Goal: Obtain resource: Download file/media

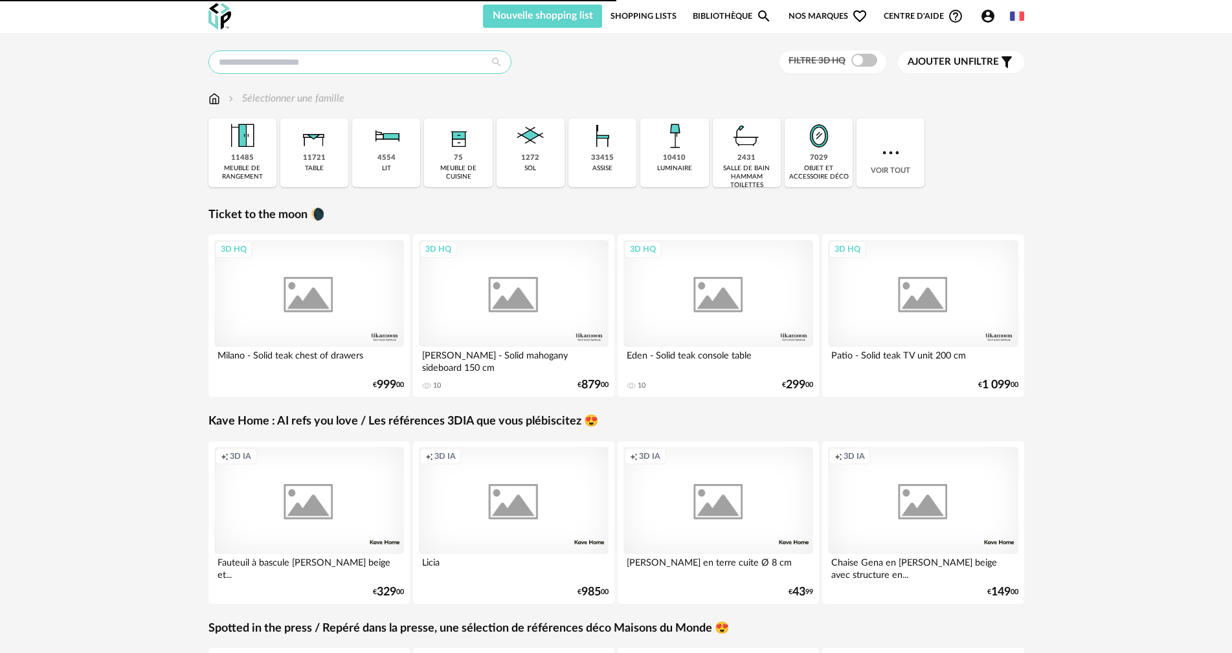
click at [342, 69] on input "text" at bounding box center [359, 61] width 303 height 23
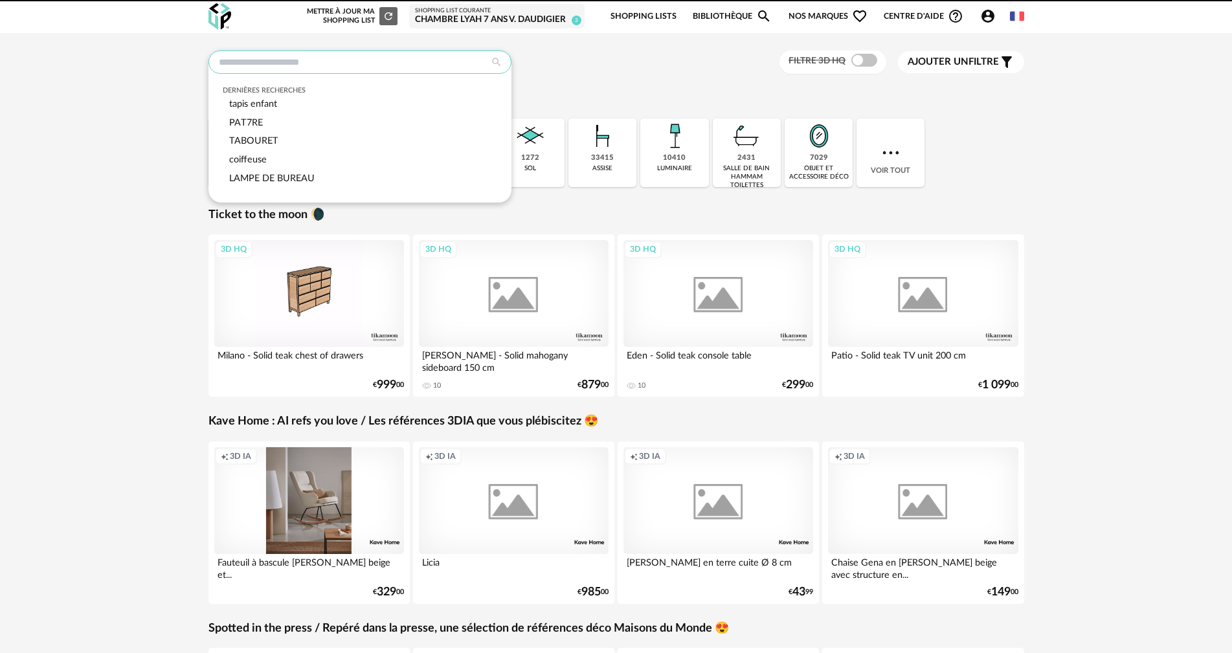
click at [343, 68] on input "text" at bounding box center [359, 61] width 303 height 23
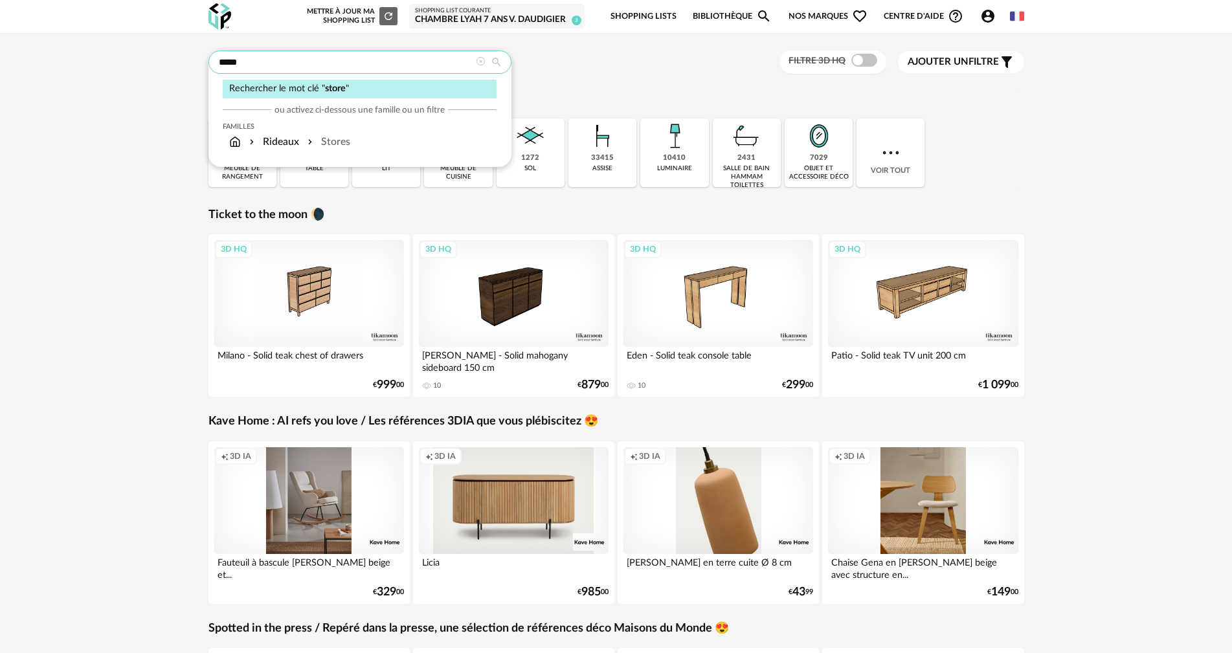
type input "*****"
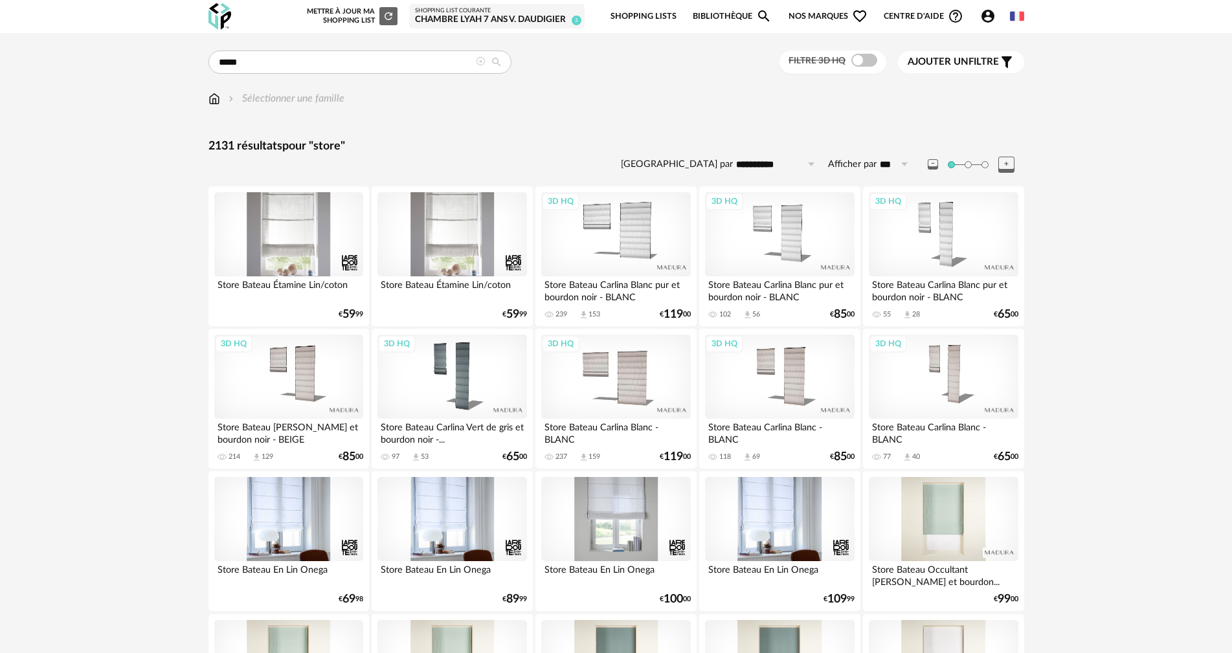
click at [648, 501] on div at bounding box center [615, 519] width 149 height 84
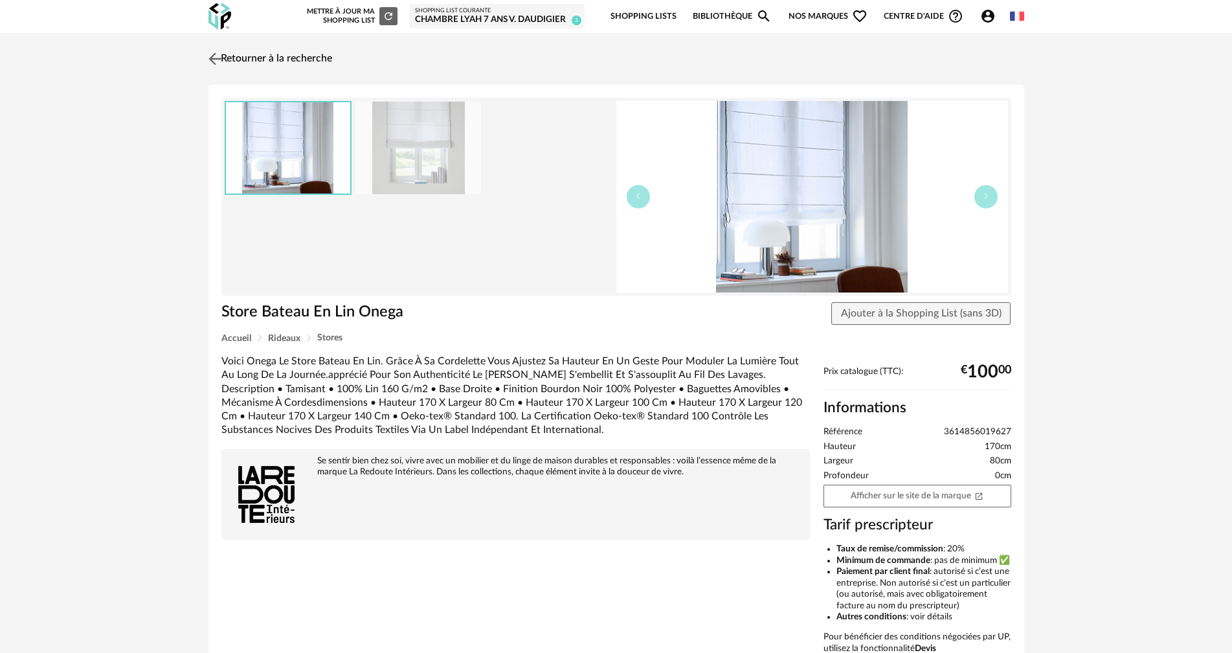
click at [225, 56] on link "Retourner à la recherche" at bounding box center [268, 59] width 127 height 28
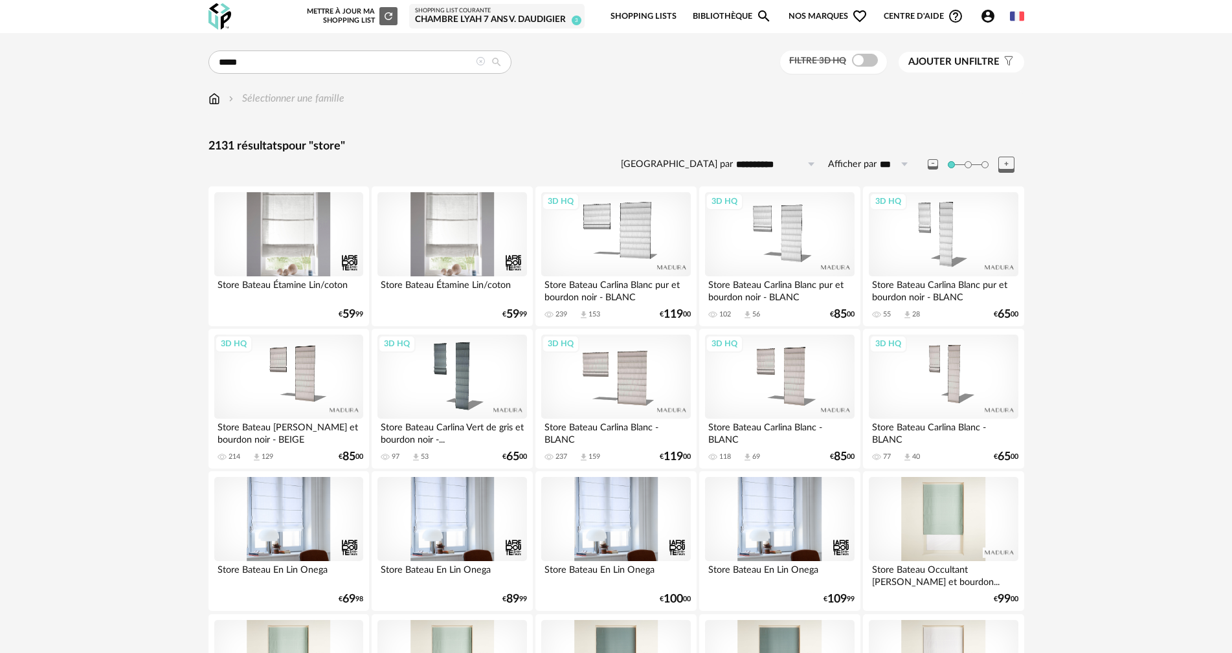
click at [984, 14] on icon "Account Circle icon" at bounding box center [987, 16] width 13 height 13
click at [989, 24] on icon "Account Circle icon" at bounding box center [988, 16] width 16 height 16
click at [987, 10] on icon "Account Circle icon" at bounding box center [987, 16] width 13 height 13
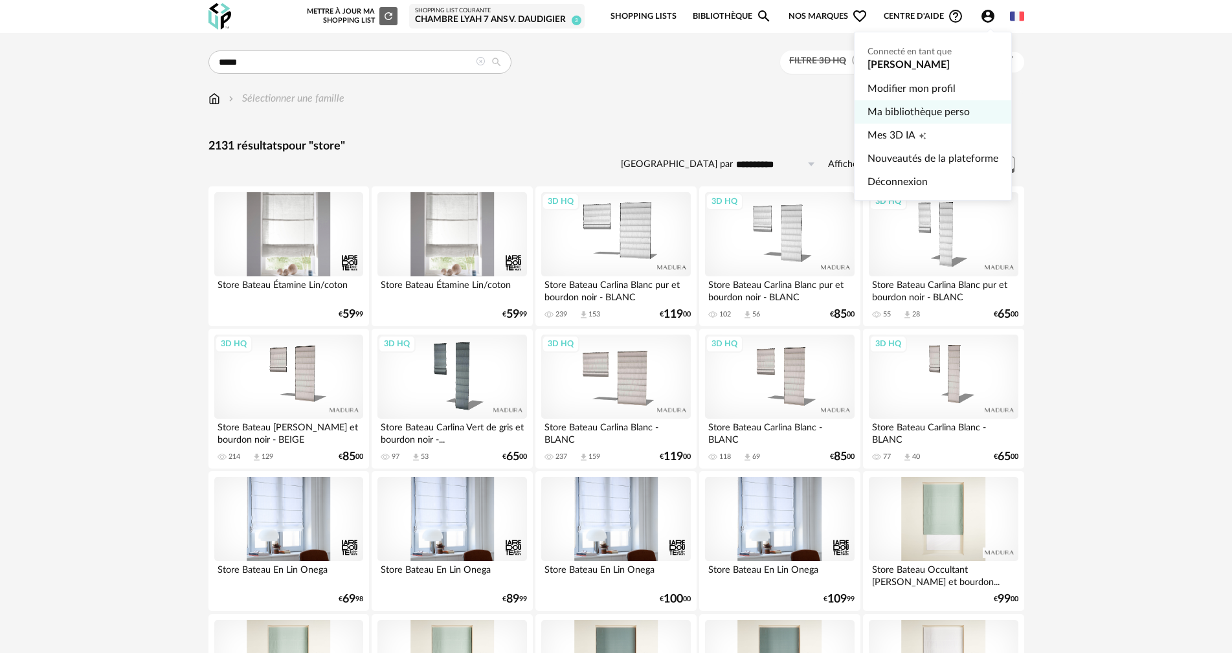
click at [915, 111] on link "Ma bibliothèque perso" at bounding box center [932, 111] width 131 height 23
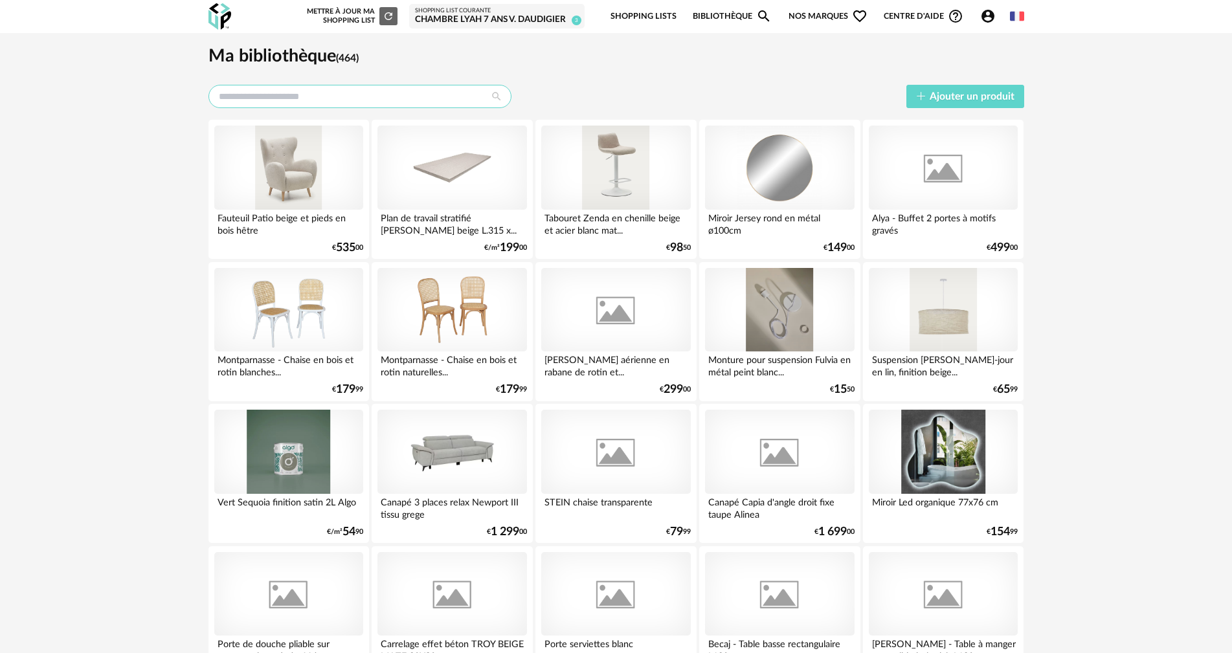
click at [457, 96] on input "text" at bounding box center [359, 96] width 303 height 23
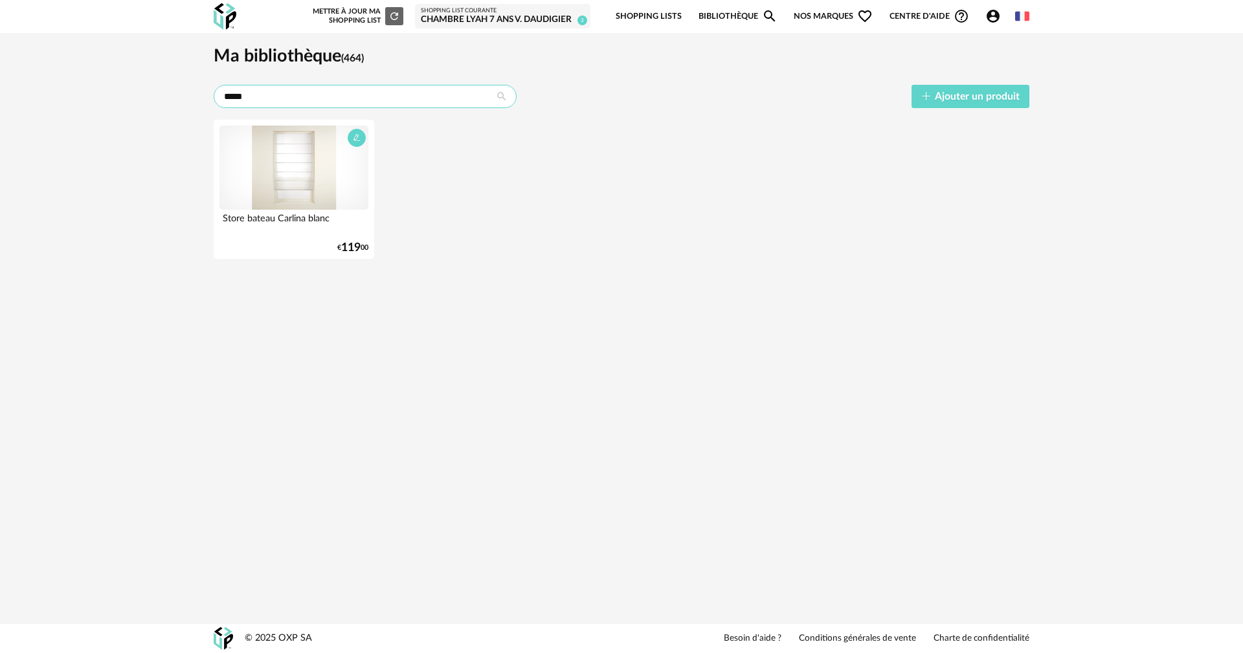
type input "*****"
click at [287, 168] on div at bounding box center [293, 168] width 149 height 84
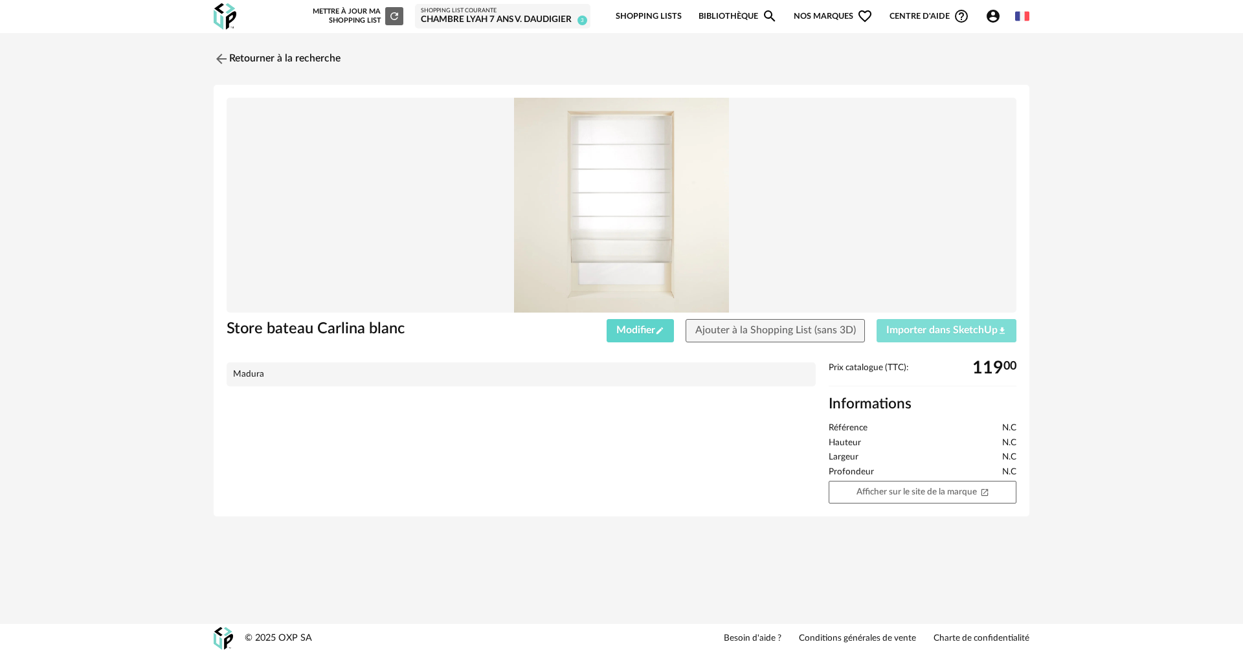
drag, startPoint x: 913, startPoint y: 329, endPoint x: 907, endPoint y: 318, distance: 11.6
click at [913, 330] on span "Importer dans SketchUp Download icon" at bounding box center [946, 330] width 120 height 10
click at [256, 62] on link "Retourner à la recherche" at bounding box center [273, 59] width 127 height 28
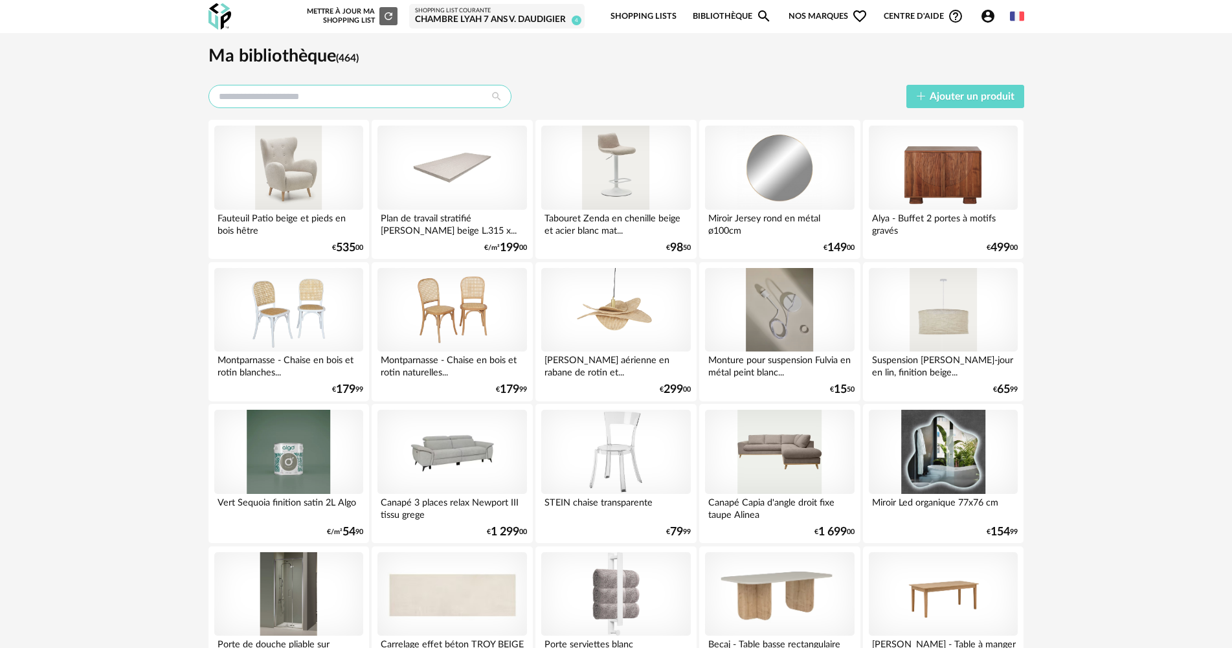
click at [397, 89] on input "text" at bounding box center [359, 96] width 303 height 23
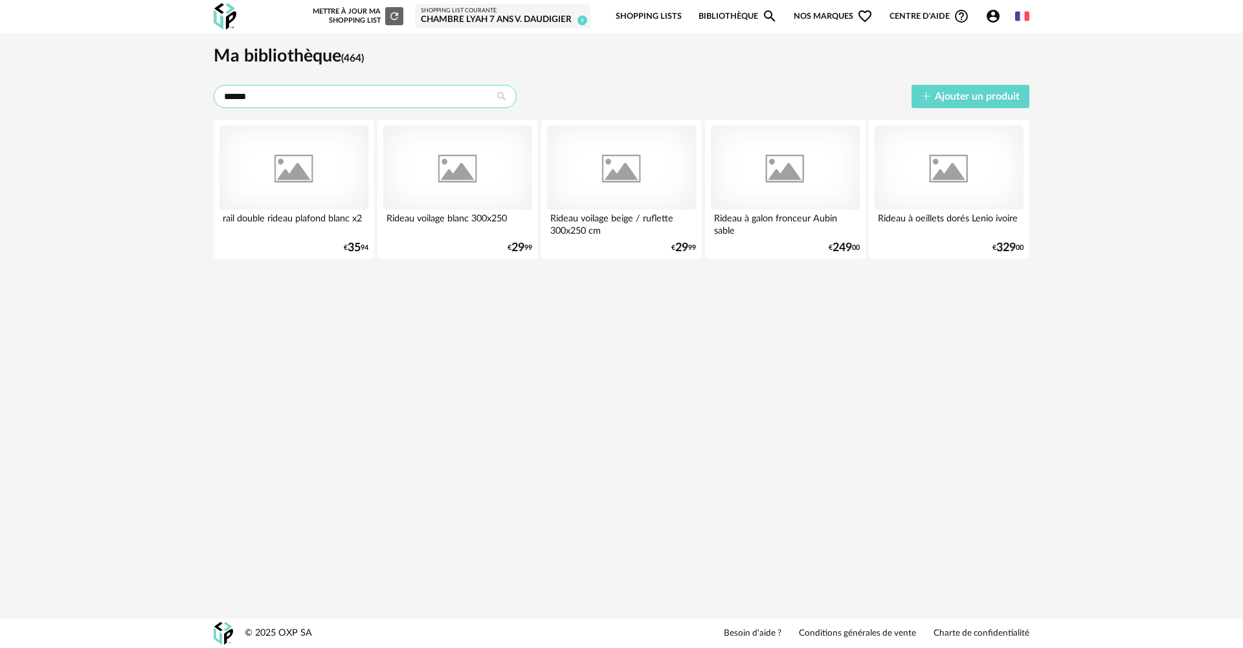
type input "******"
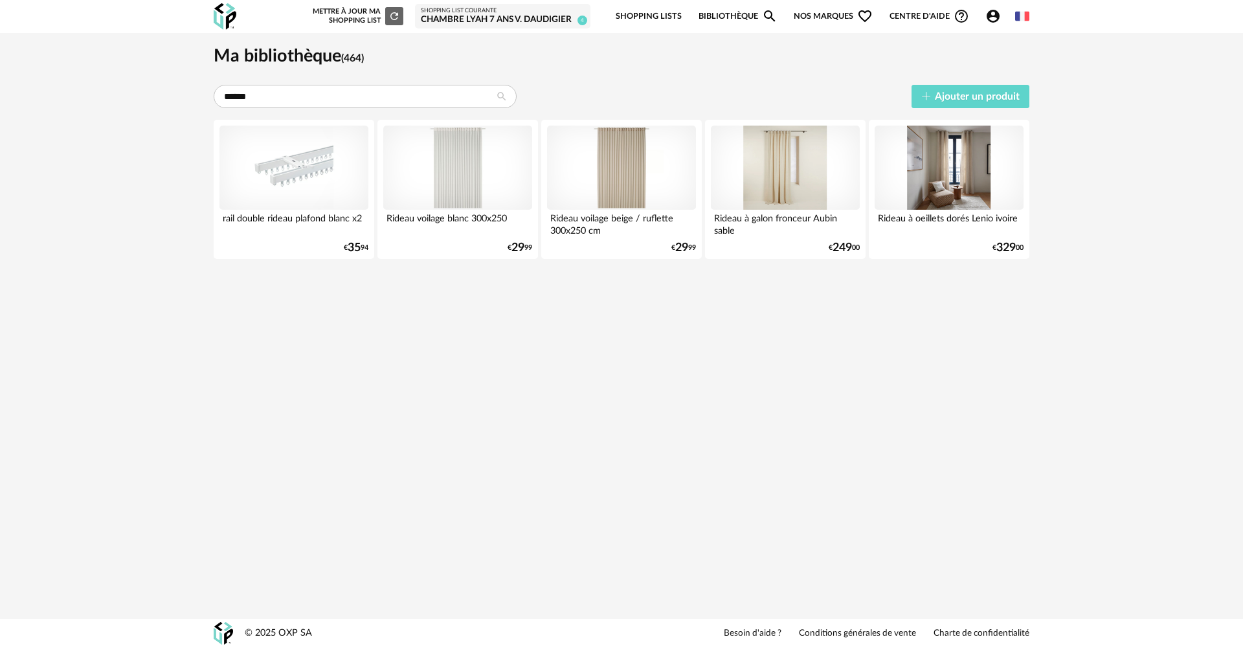
click at [706, 17] on link "Bibliothèque Magnify icon" at bounding box center [737, 16] width 79 height 30
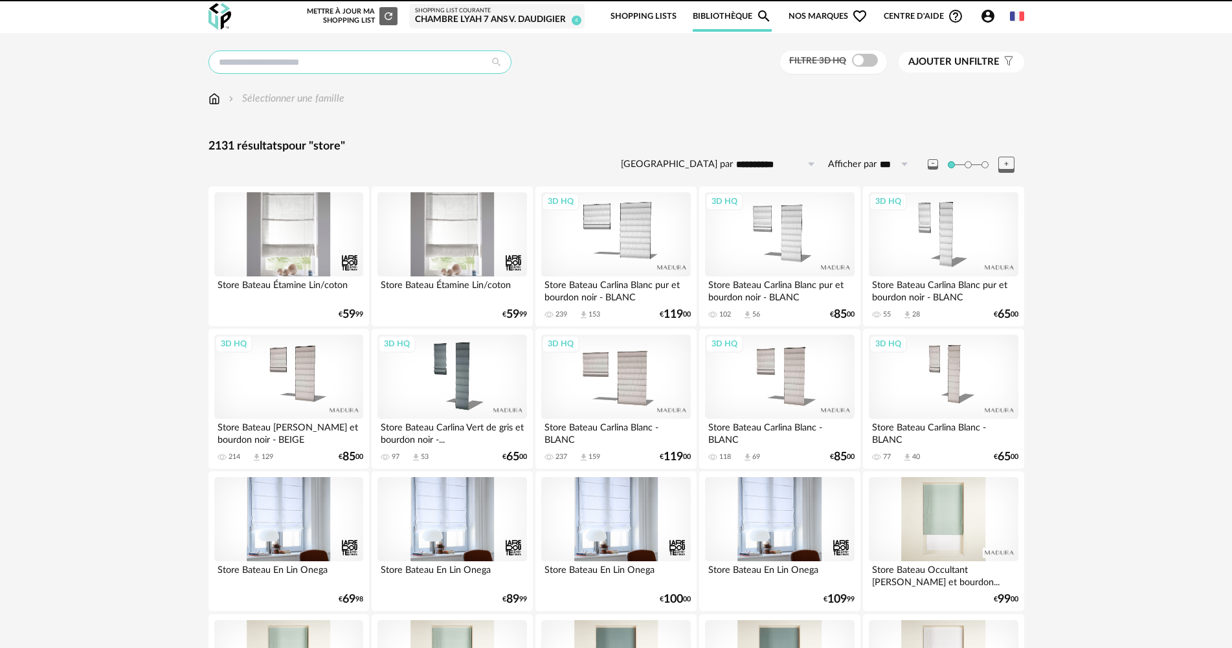
click at [263, 65] on input "text" at bounding box center [359, 61] width 303 height 23
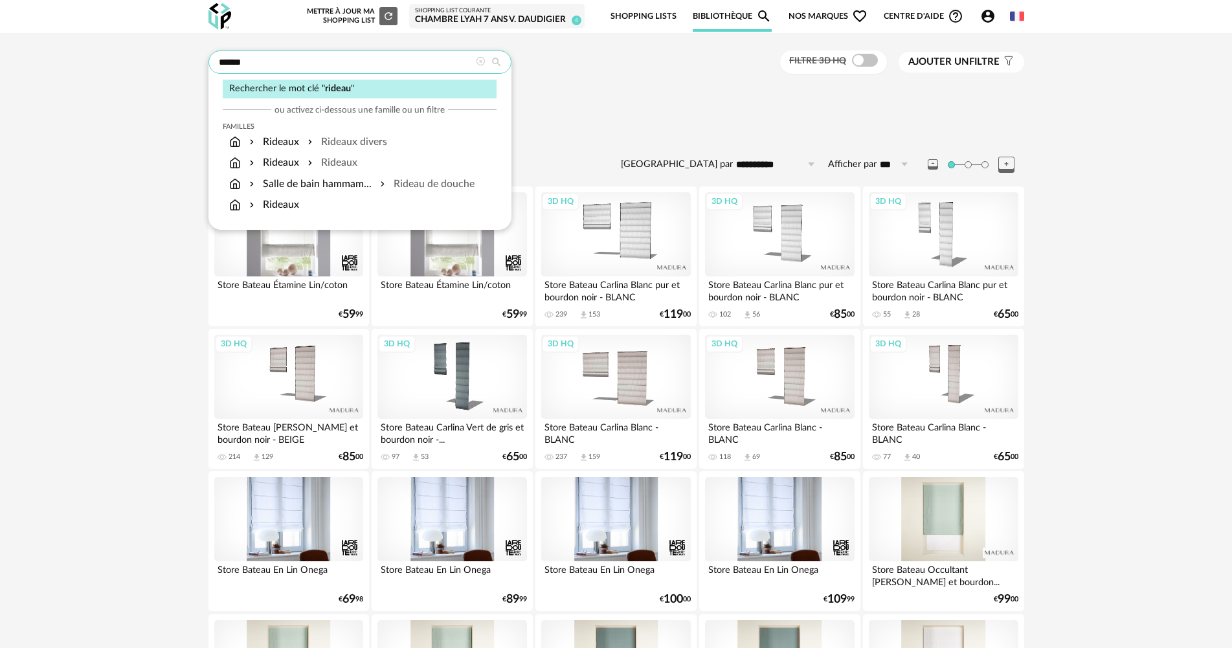
type input "******"
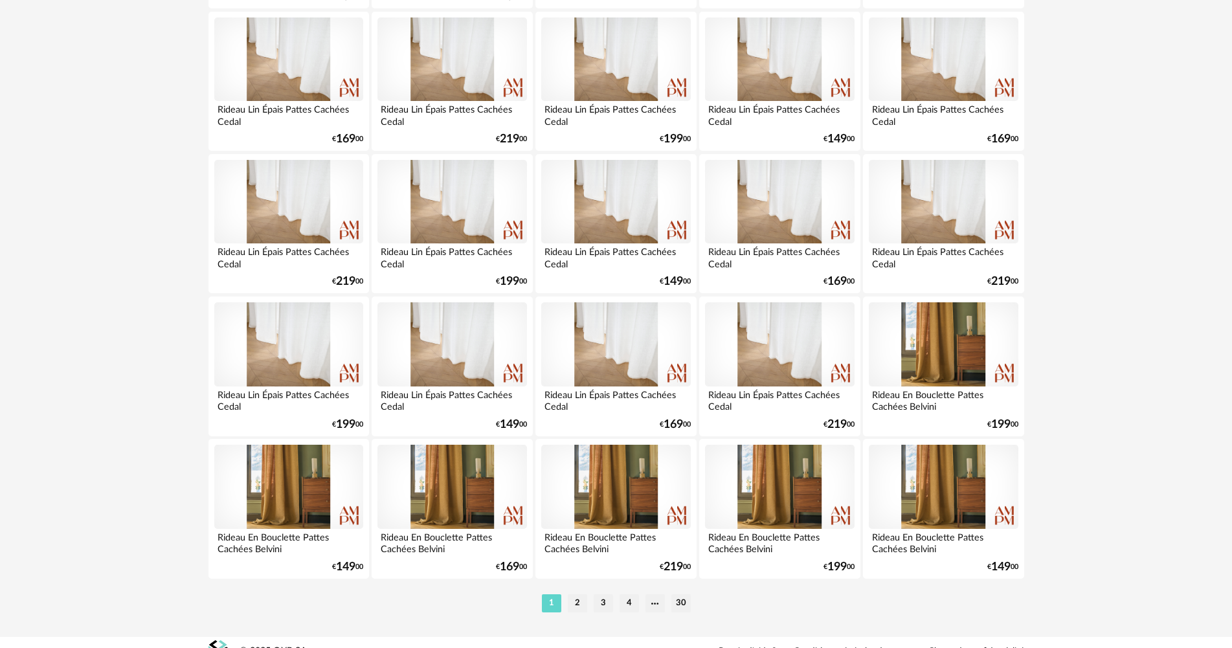
scroll to position [2472, 0]
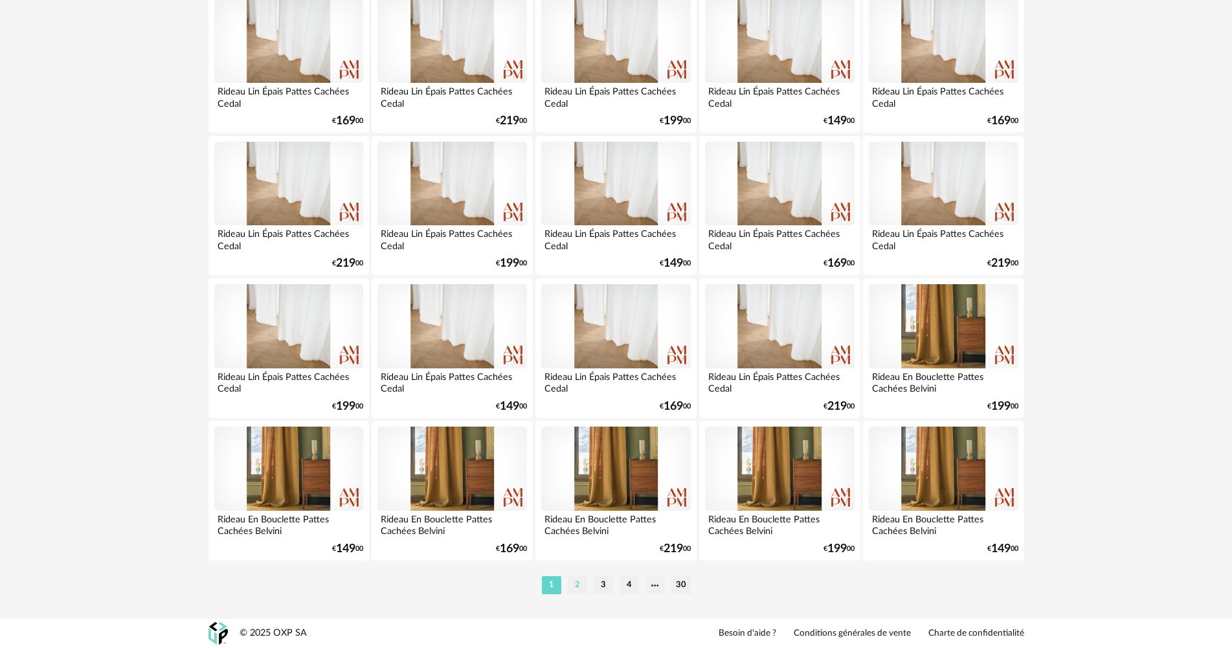
click at [568, 584] on li "2" at bounding box center [577, 585] width 19 height 18
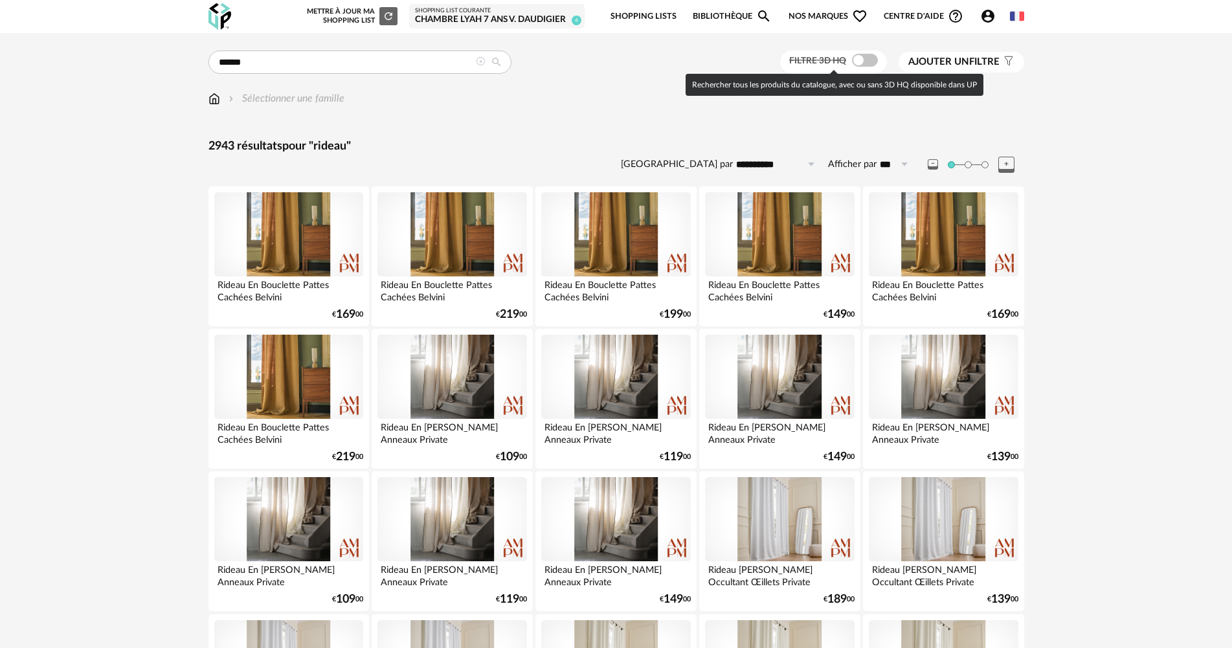
click at [860, 63] on span at bounding box center [865, 60] width 26 height 13
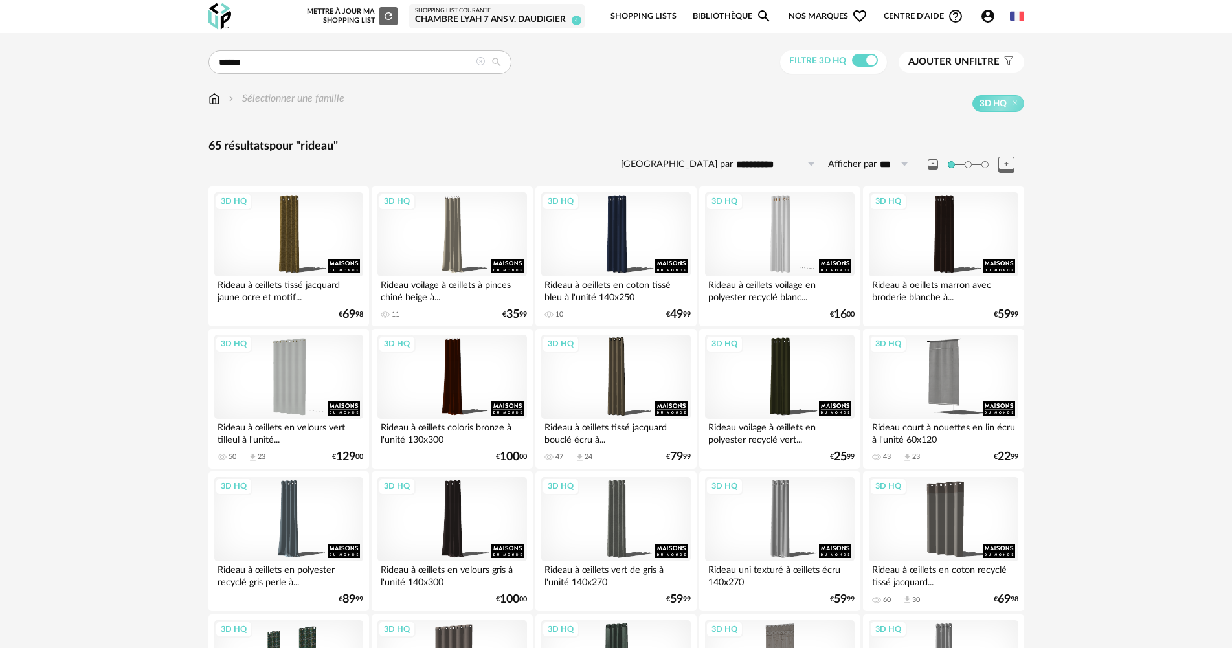
click at [972, 66] on span "Ajouter un filtre" at bounding box center [953, 62] width 91 height 13
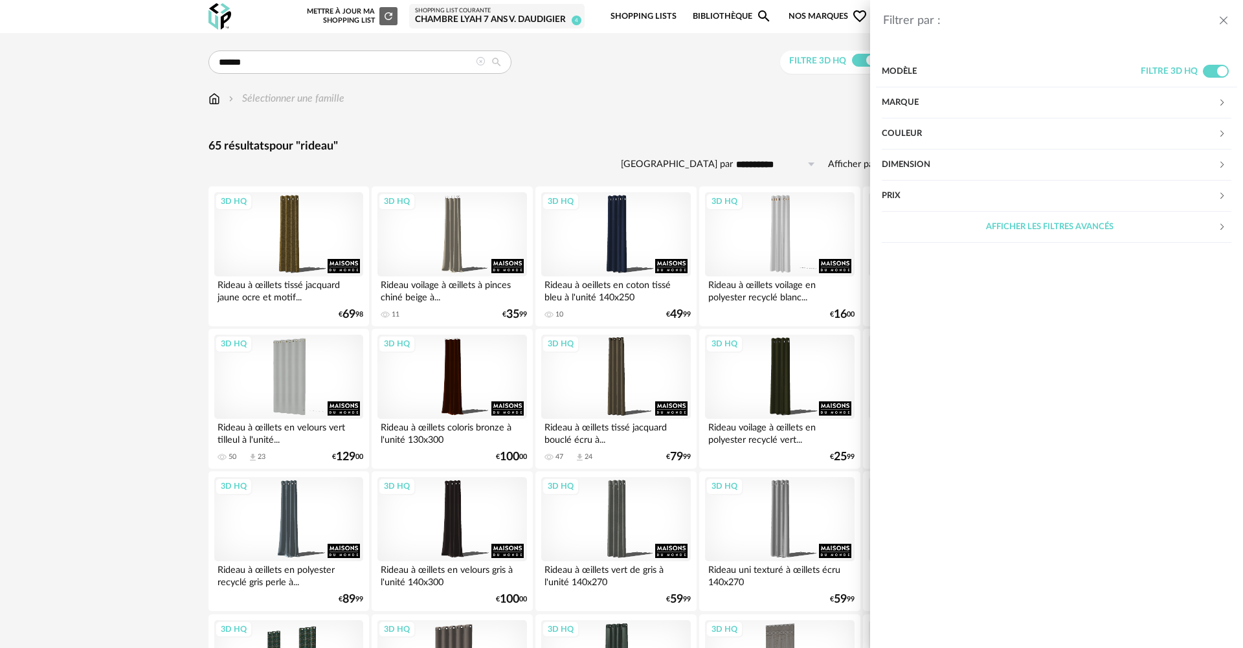
click at [923, 138] on div "Couleur" at bounding box center [1049, 133] width 336 height 31
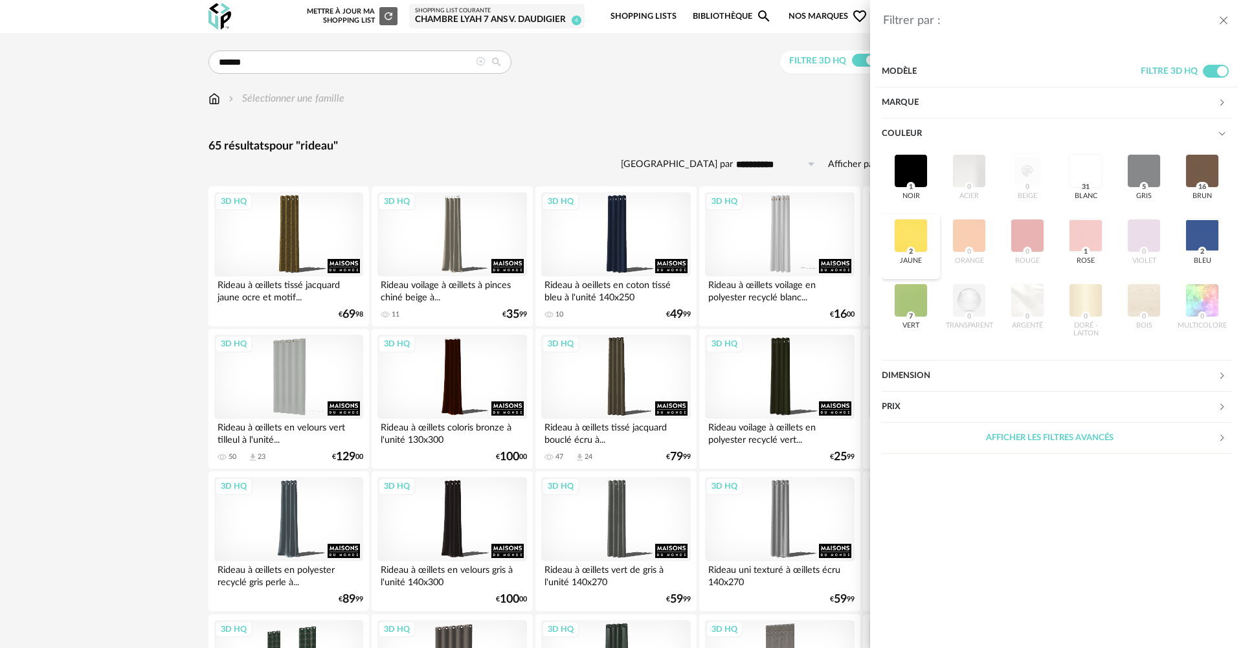
drag, startPoint x: 910, startPoint y: 289, endPoint x: 891, endPoint y: 269, distance: 27.5
click at [911, 288] on div at bounding box center [911, 300] width 34 height 34
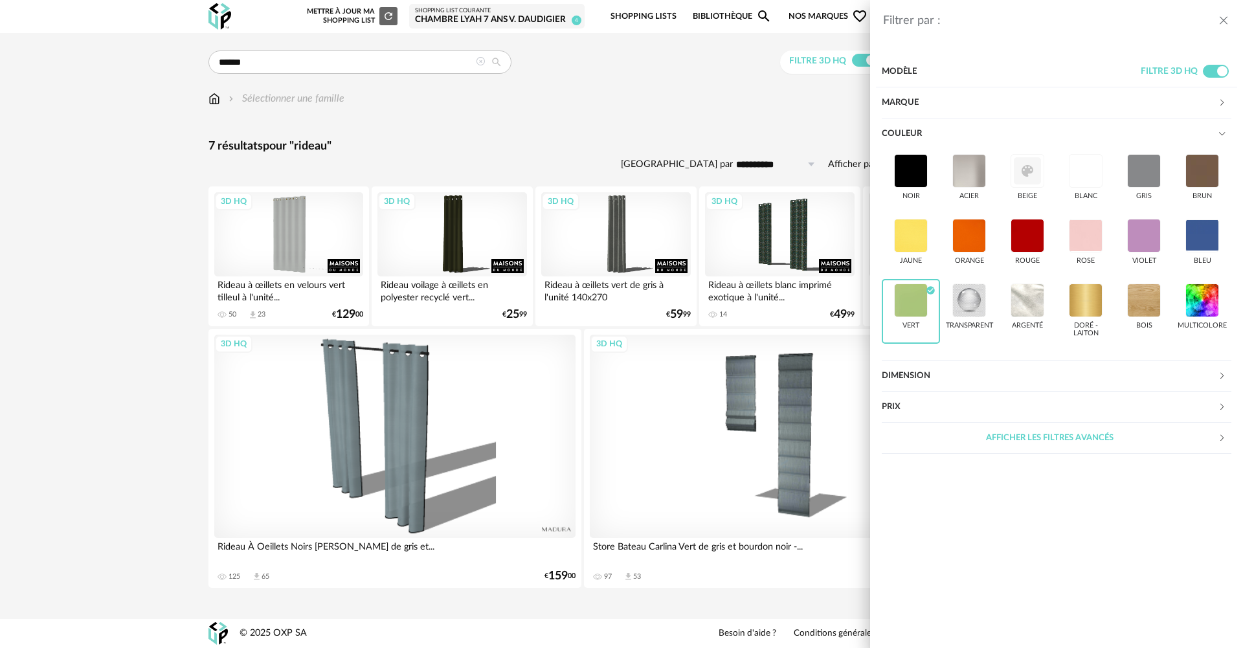
click at [681, 120] on div "Filtrer par : Modèle Filtre 3D HQ Marque &tradition 0 101 Copenhagen 0 366 Conc…" at bounding box center [621, 324] width 1243 height 648
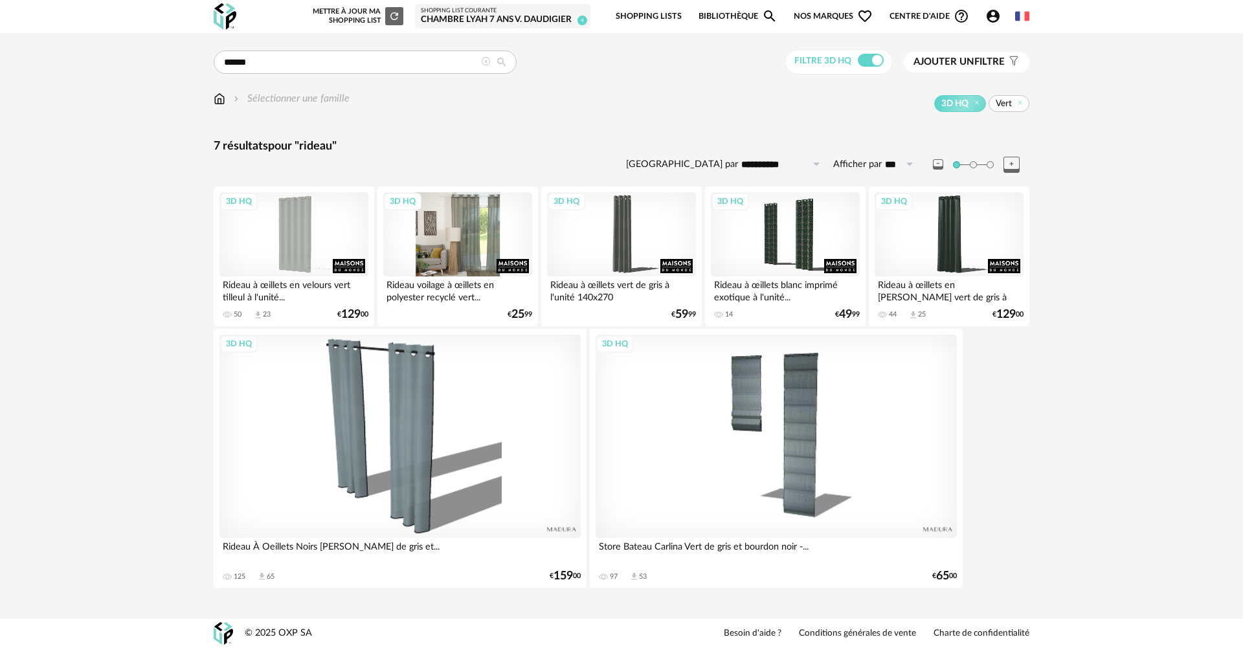
click at [458, 232] on div "3D HQ" at bounding box center [457, 234] width 149 height 84
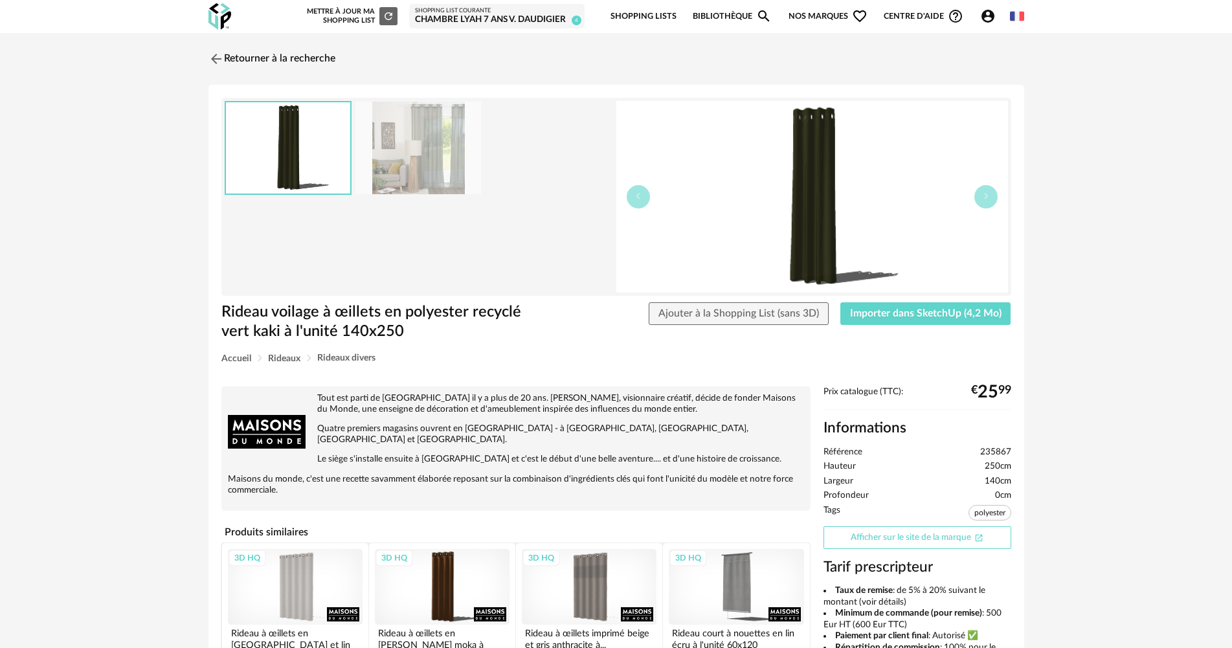
click at [883, 537] on link "Afficher sur le site de la marque Open In New icon" at bounding box center [917, 537] width 188 height 23
click at [911, 314] on span "Importer dans SketchUp (4,2 Mo)" at bounding box center [925, 313] width 151 height 10
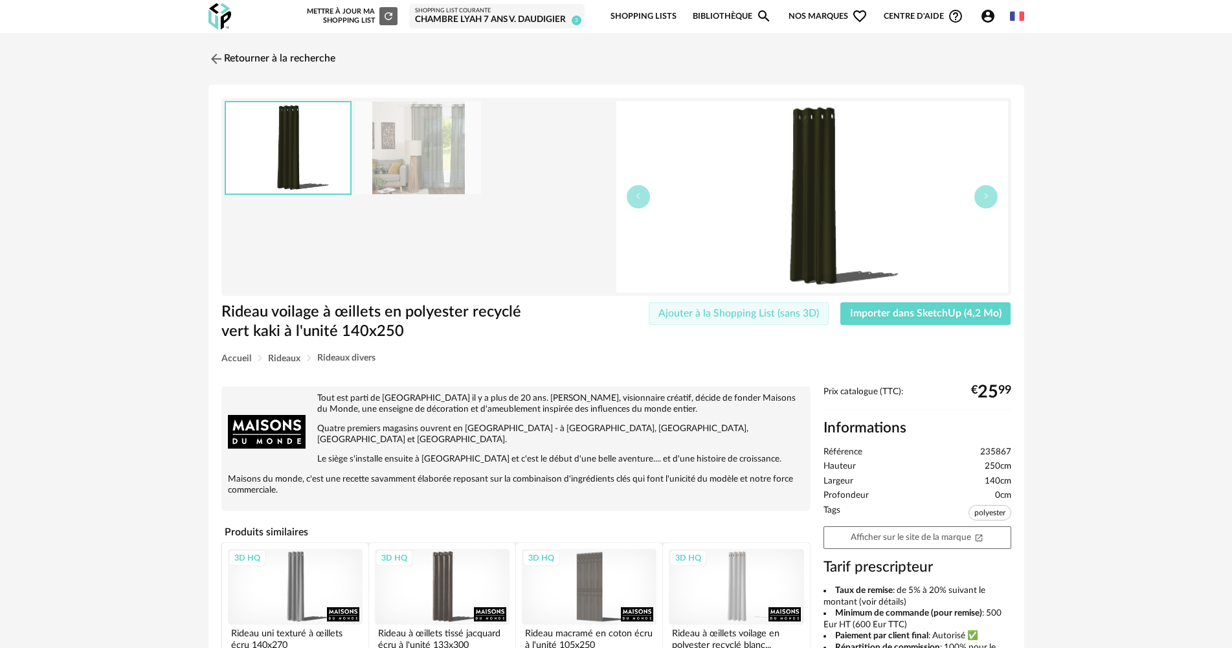
click at [708, 318] on button "Ajouter à la Shopping List (sans 3D)" at bounding box center [738, 313] width 180 height 23
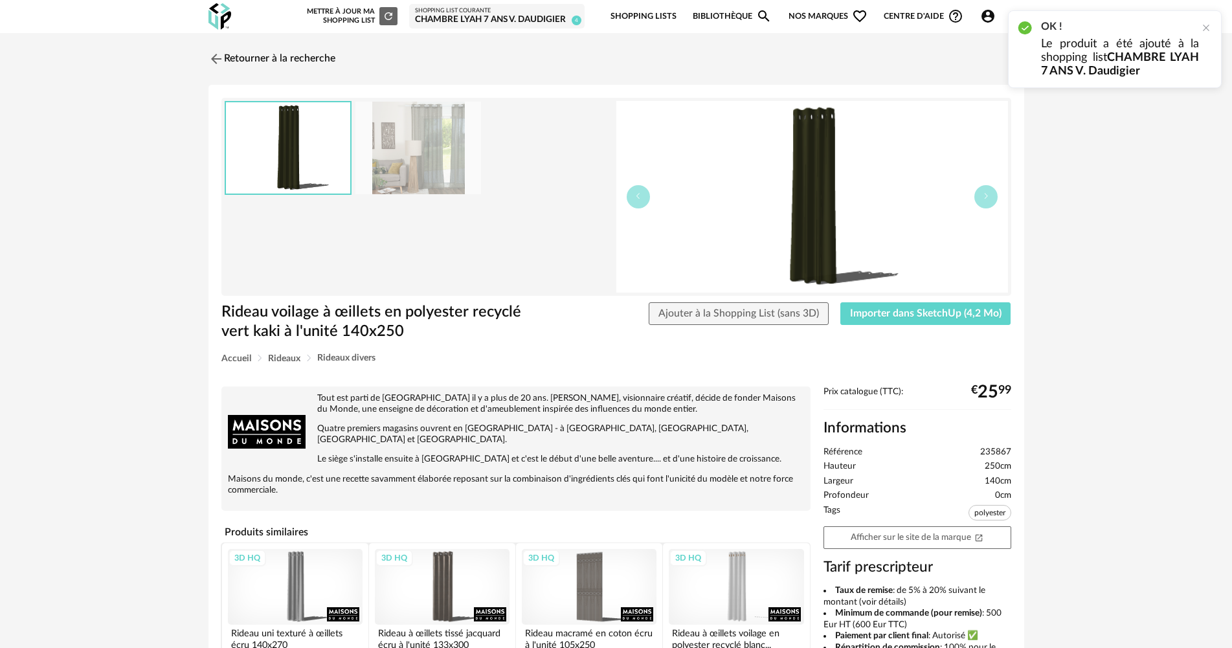
click at [291, 42] on div "Retourner à la recherche Rideau voilage à œillets en polyester recyclé vert kak…" at bounding box center [616, 469] width 1232 height 872
click at [285, 54] on link "Retourner à la recherche" at bounding box center [268, 59] width 127 height 28
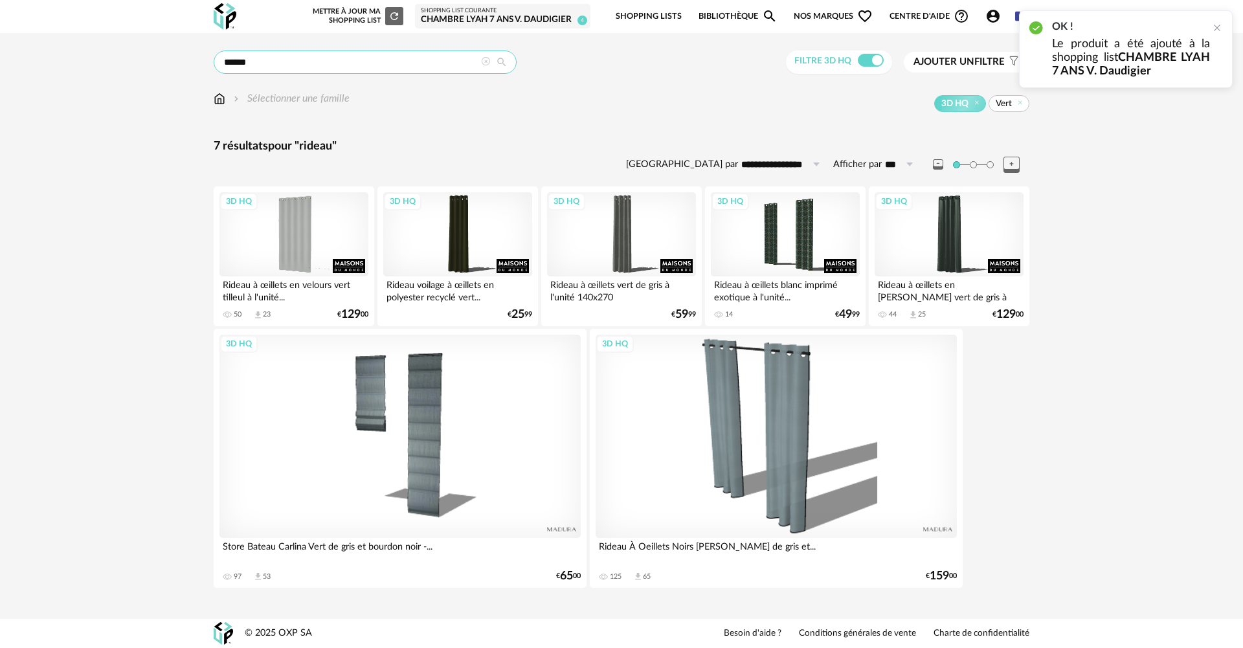
click at [347, 69] on input "******" at bounding box center [365, 61] width 303 height 23
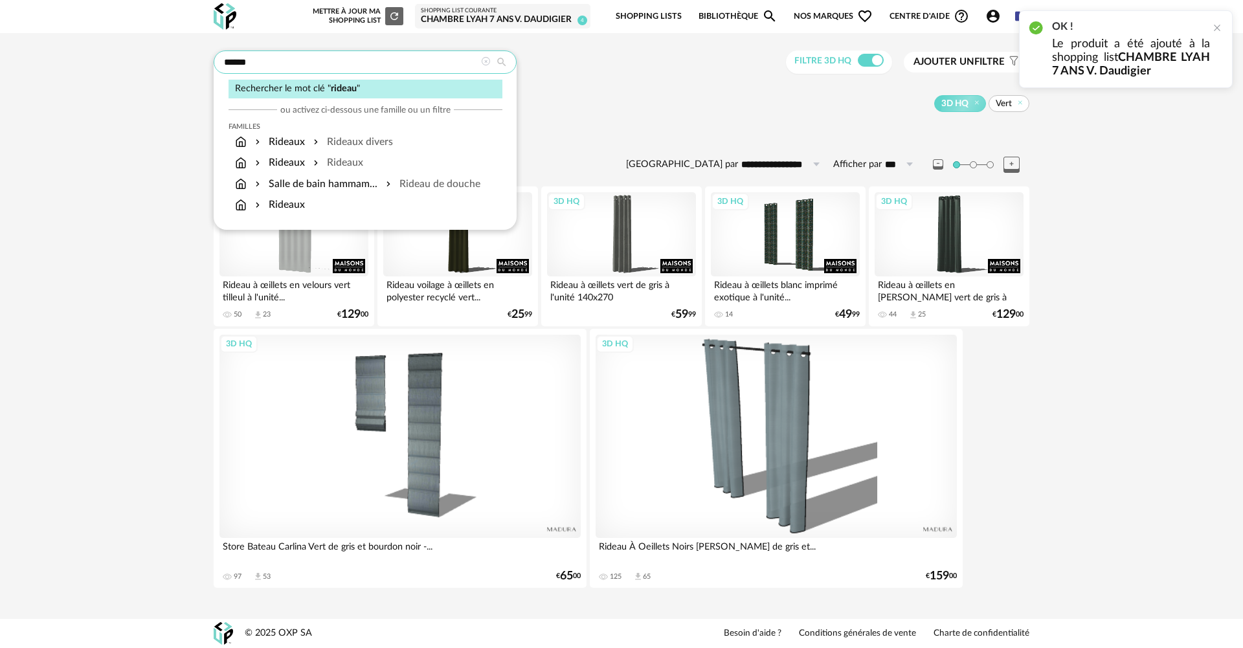
click at [347, 67] on input "******" at bounding box center [365, 61] width 303 height 23
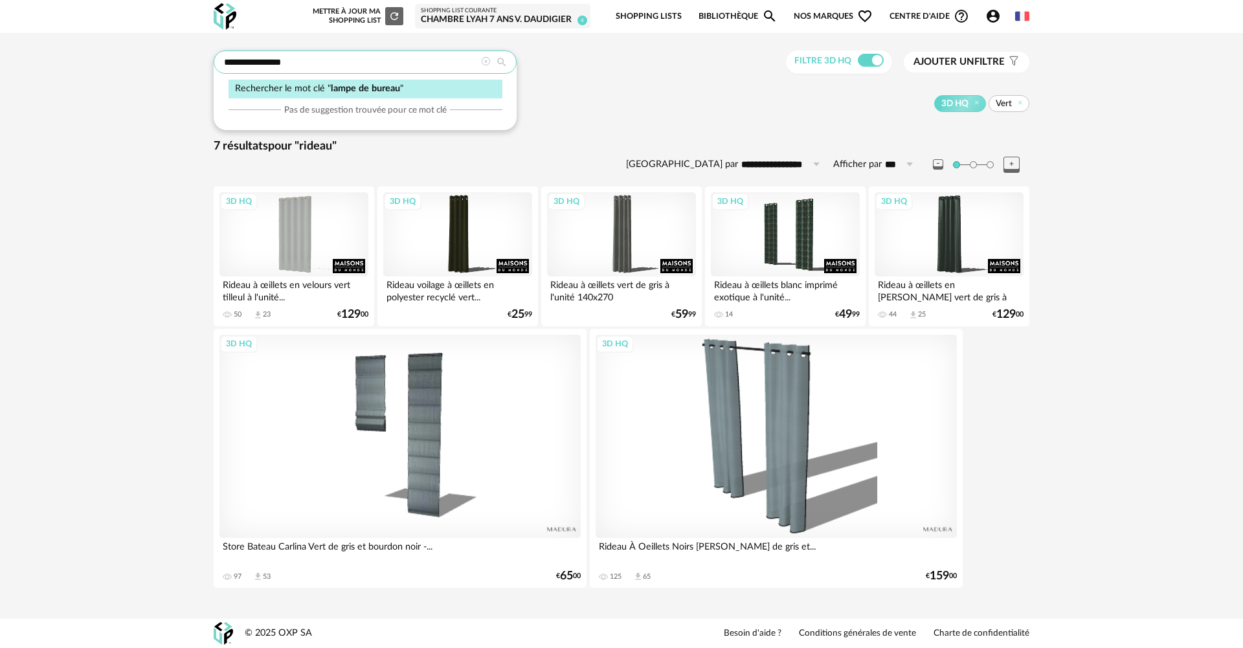
type input "**********"
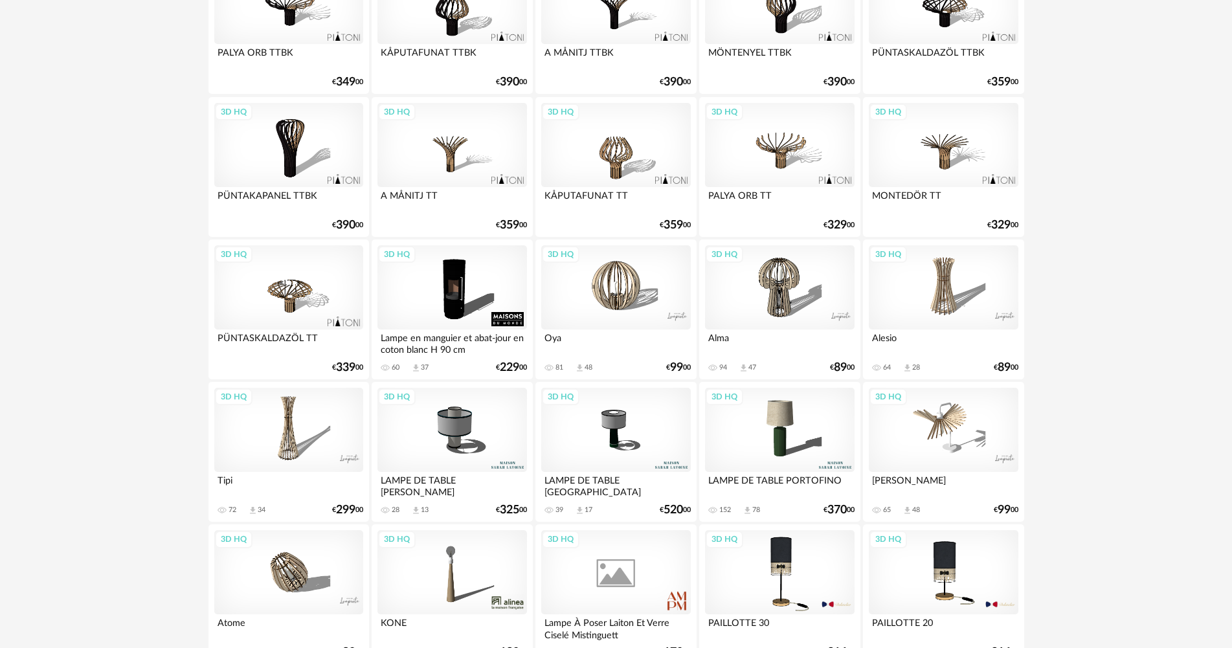
scroll to position [1359, 0]
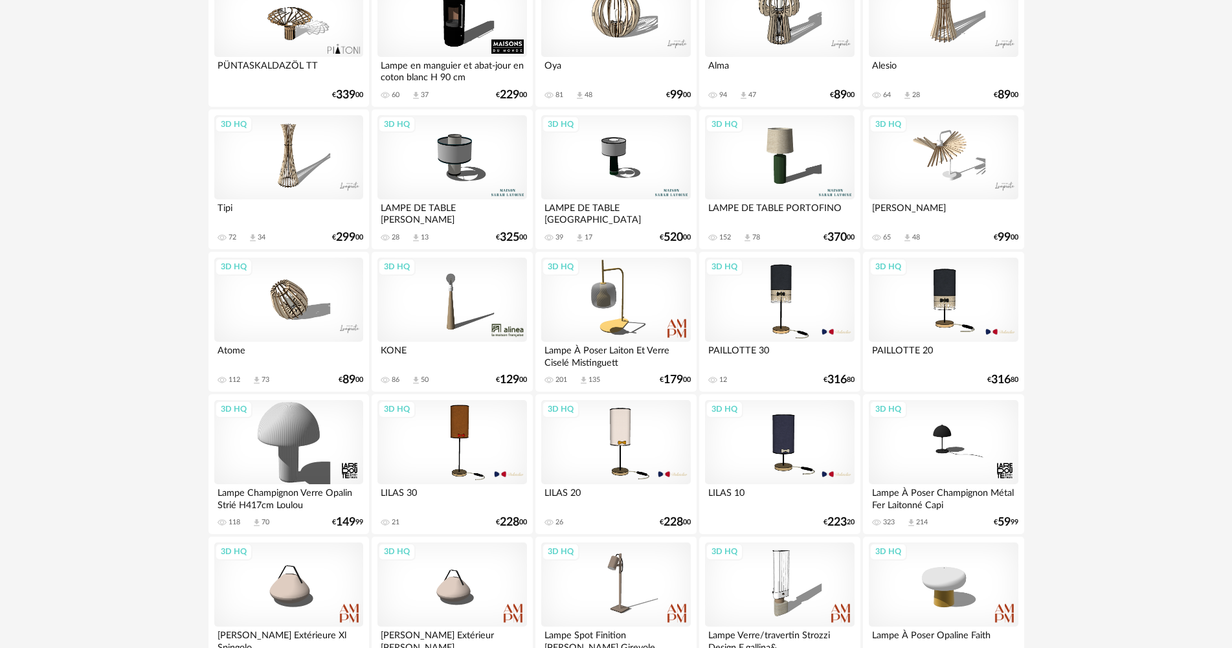
click at [446, 302] on div "3D HQ" at bounding box center [451, 300] width 149 height 84
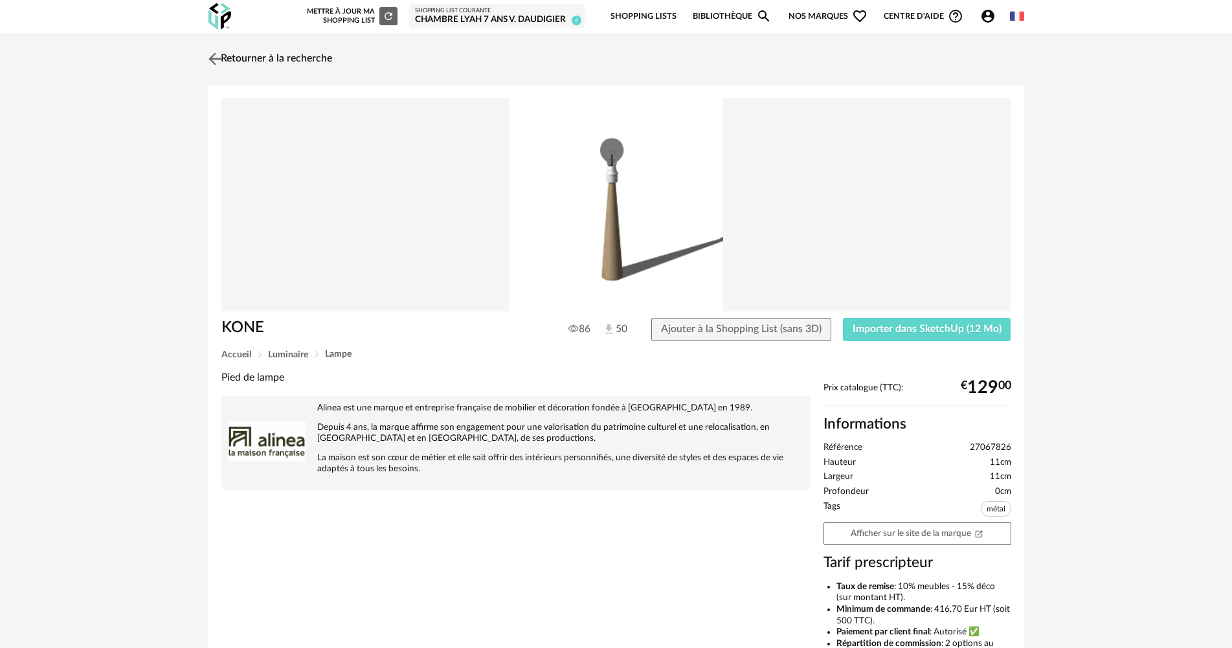
click at [252, 61] on link "Retourner à la recherche" at bounding box center [268, 59] width 127 height 28
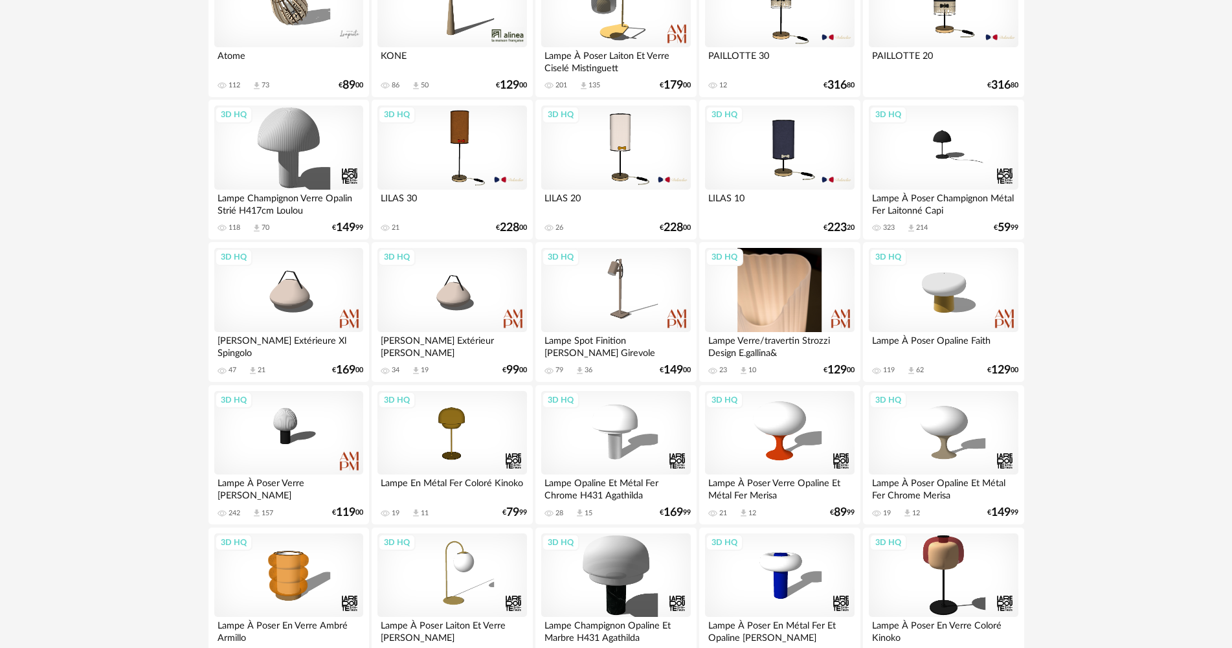
scroll to position [1631, 0]
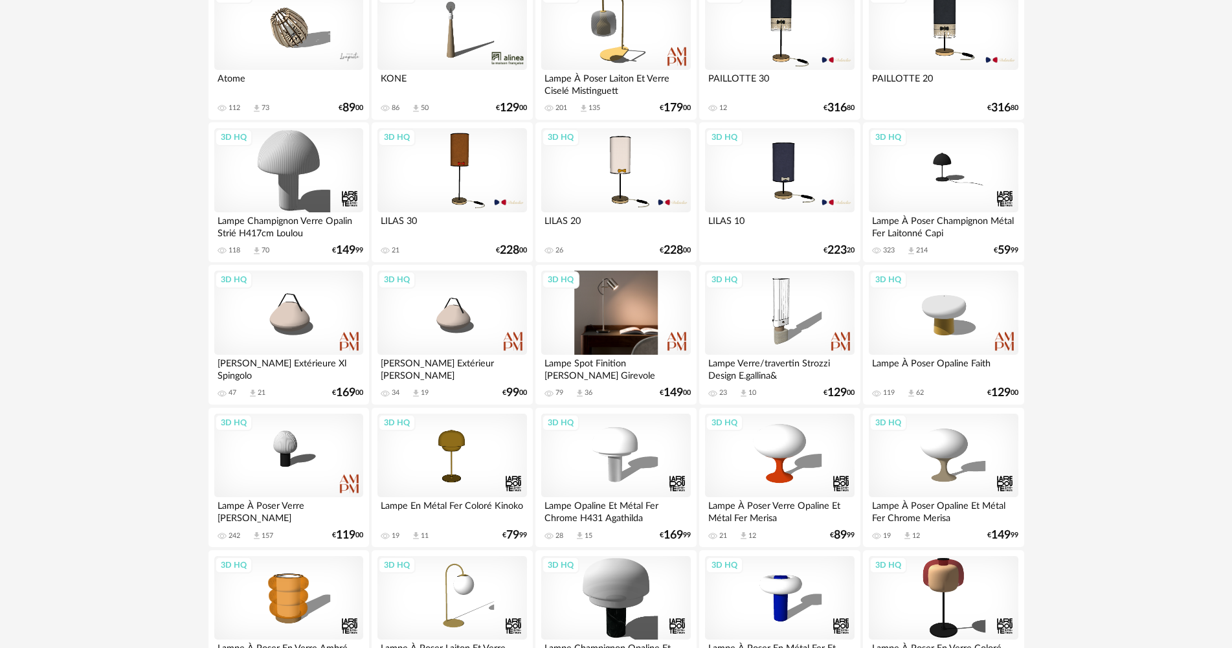
click at [621, 305] on div "3D HQ" at bounding box center [615, 313] width 149 height 84
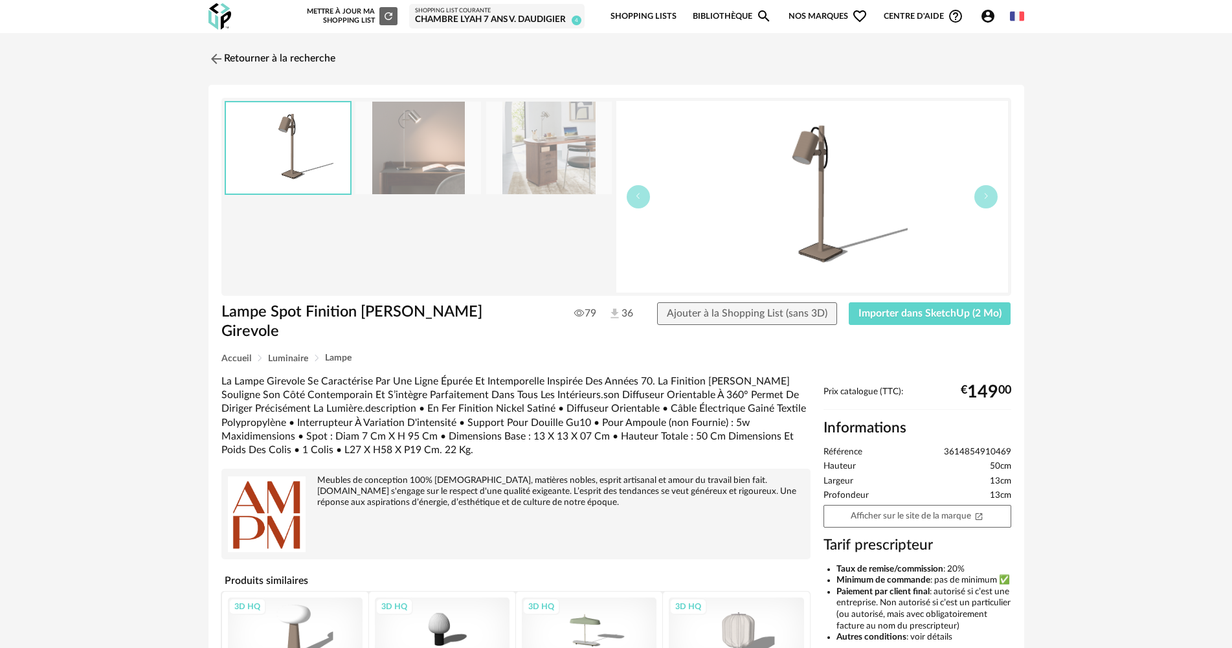
click at [416, 158] on img at bounding box center [418, 148] width 126 height 93
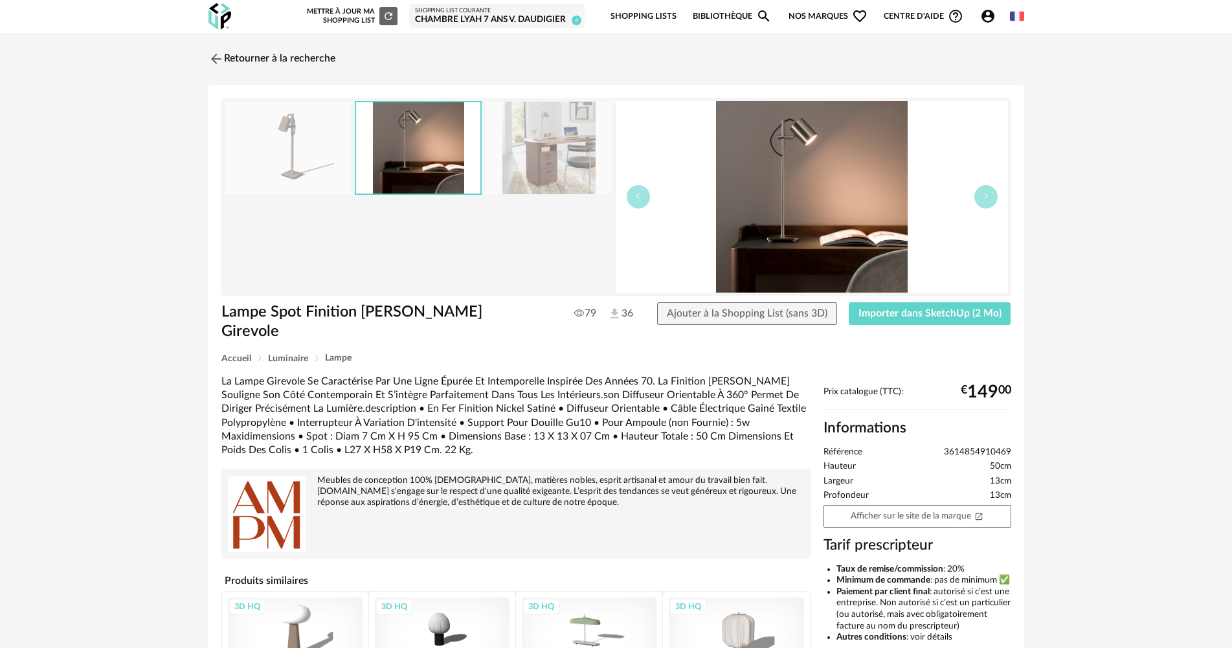
click at [518, 155] on img at bounding box center [549, 148] width 126 height 93
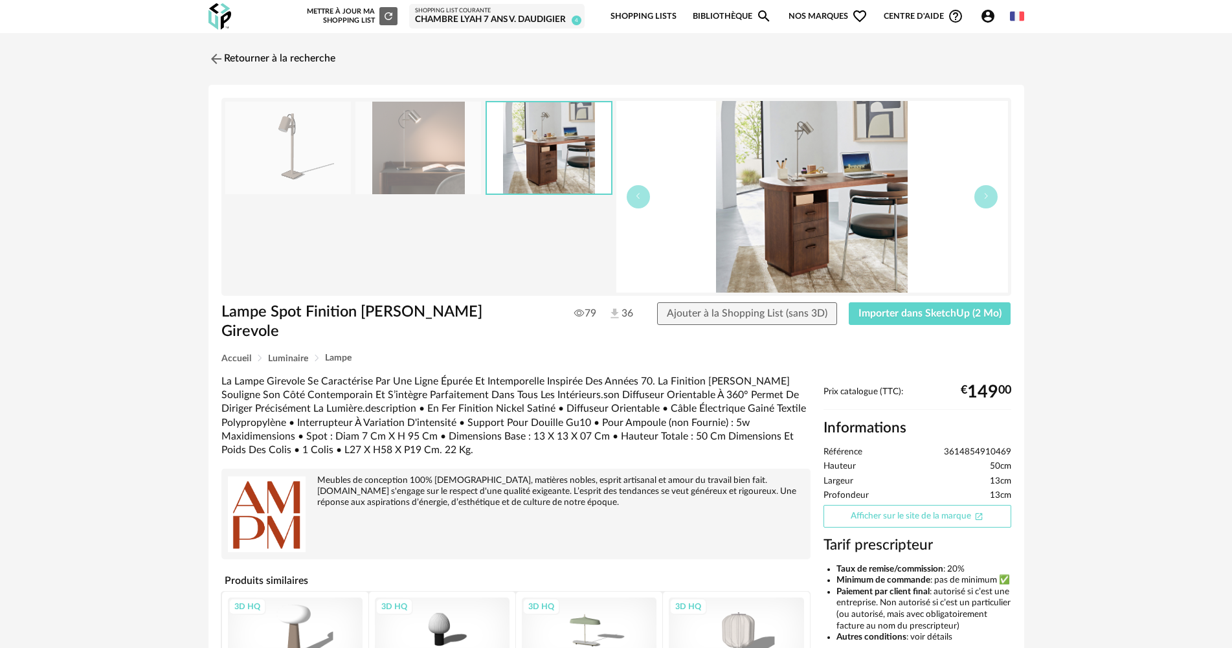
click at [954, 505] on link "Afficher sur le site de la marque Open In New icon" at bounding box center [917, 516] width 188 height 23
click at [927, 318] on span "Importer dans SketchUp (2 Mo)" at bounding box center [929, 313] width 143 height 10
click at [278, 63] on link "Retourner à la recherche" at bounding box center [268, 59] width 127 height 28
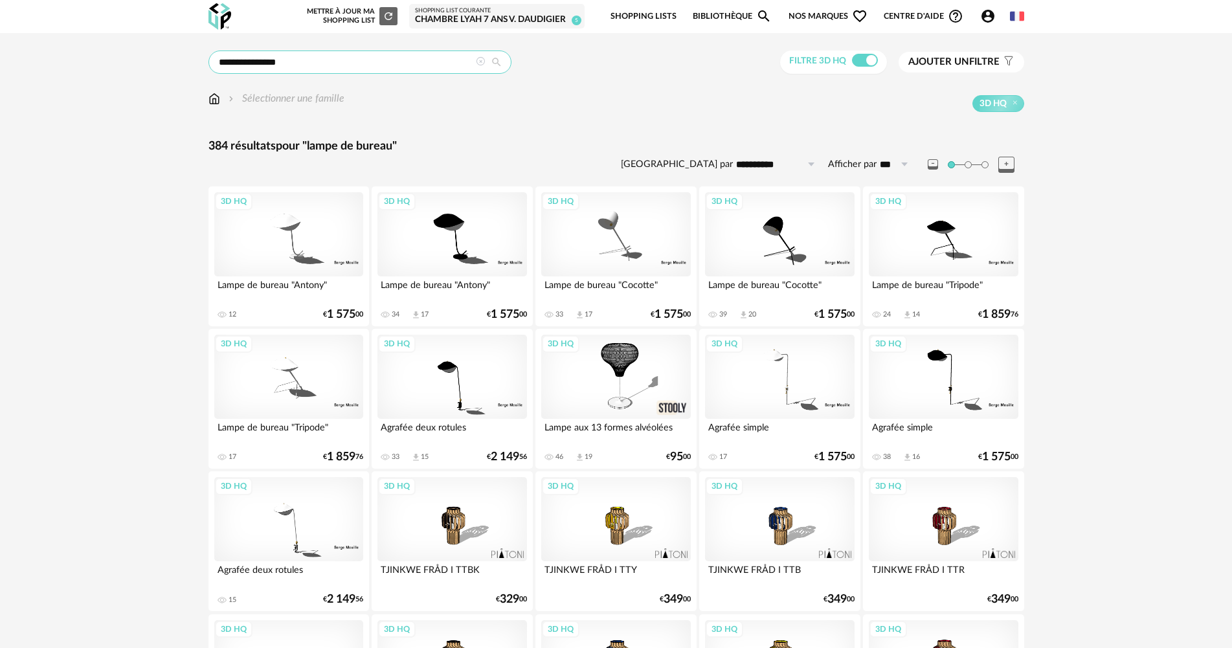
click at [436, 66] on input "**********" at bounding box center [359, 61] width 303 height 23
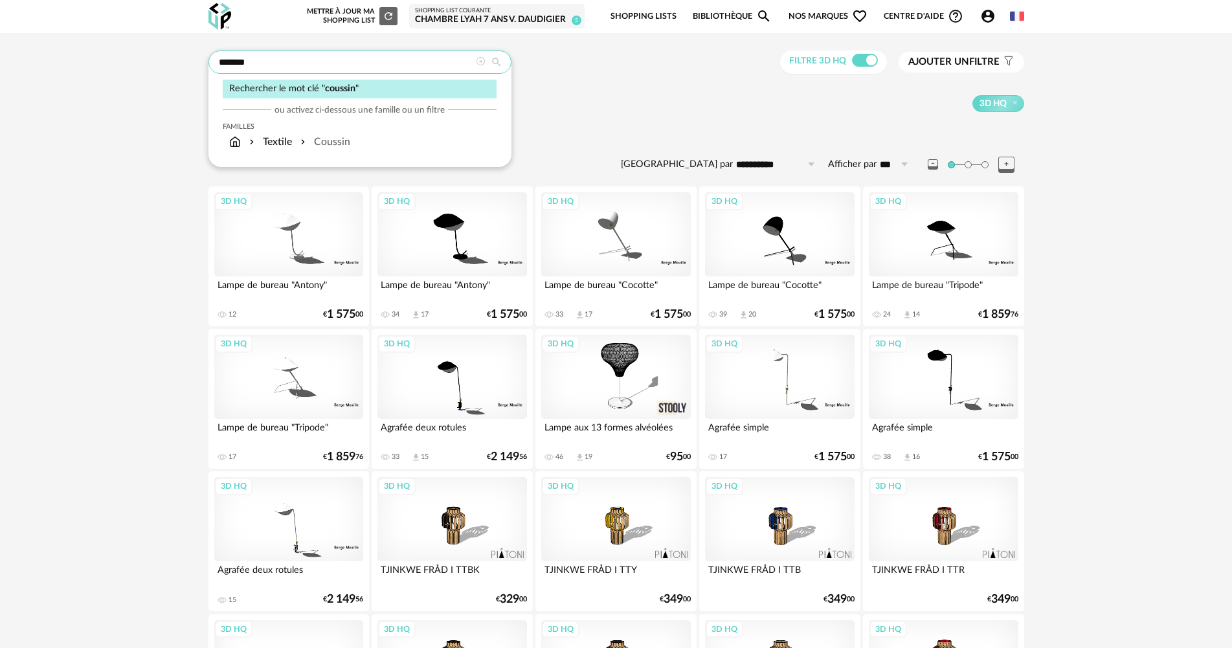
type input "*******"
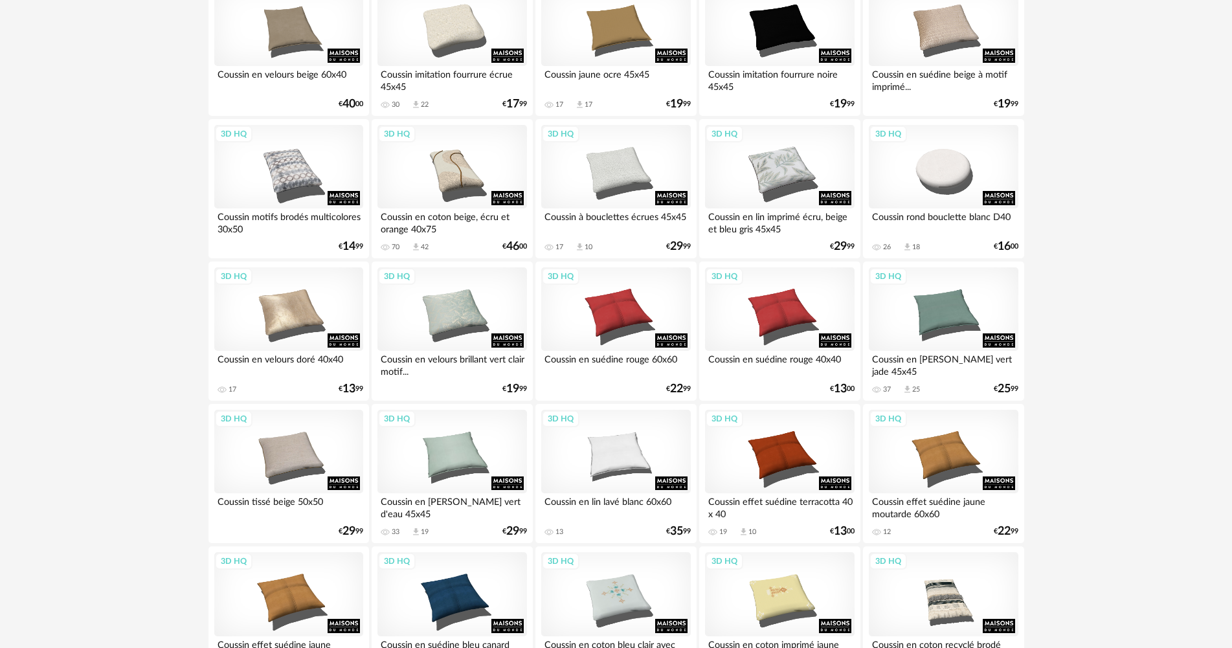
scroll to position [647, 0]
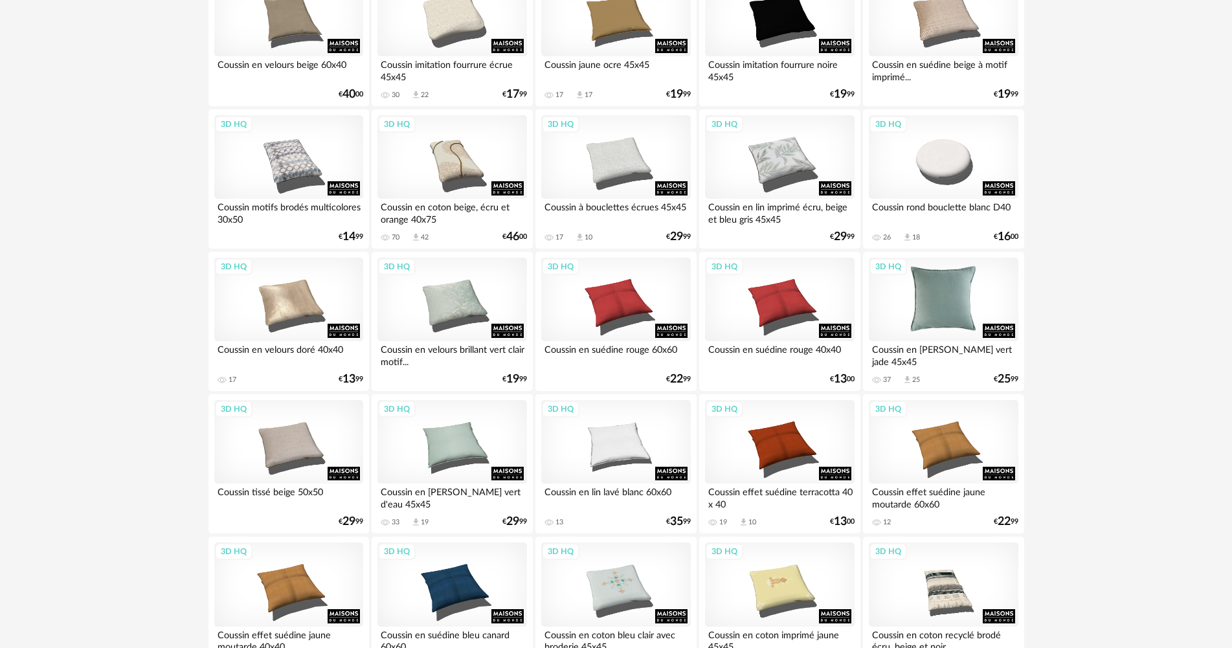
click at [915, 289] on div "3D HQ" at bounding box center [943, 300] width 149 height 84
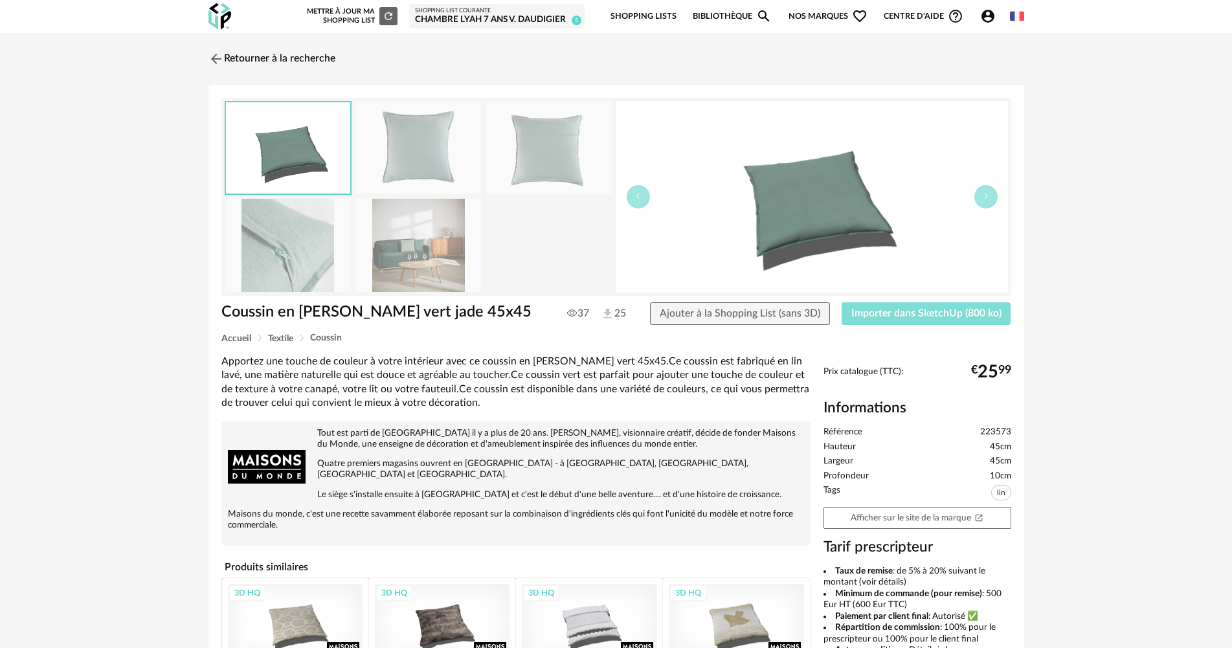
click at [924, 309] on span "Importer dans SketchUp (800 ko)" at bounding box center [926, 313] width 150 height 10
